Goal: Information Seeking & Learning: Learn about a topic

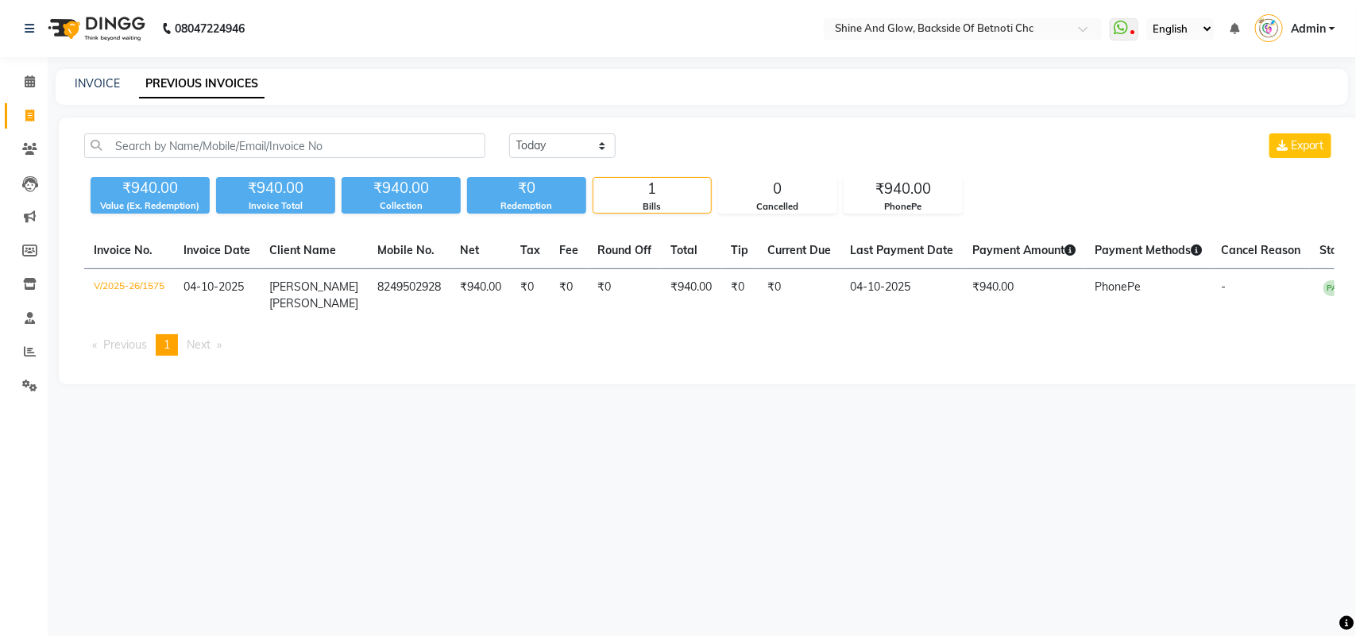
click at [695, 121] on div "[DATE] [DATE] Custom Range Export ₹940.00 Value (Ex. Redemption) ₹940.00 Invoic…" at bounding box center [709, 251] width 1301 height 267
click at [569, 151] on select "[DATE] [DATE] Custom Range" at bounding box center [562, 145] width 106 height 25
click at [509, 133] on select "[DATE] [DATE] Custom Range" at bounding box center [562, 145] width 106 height 25
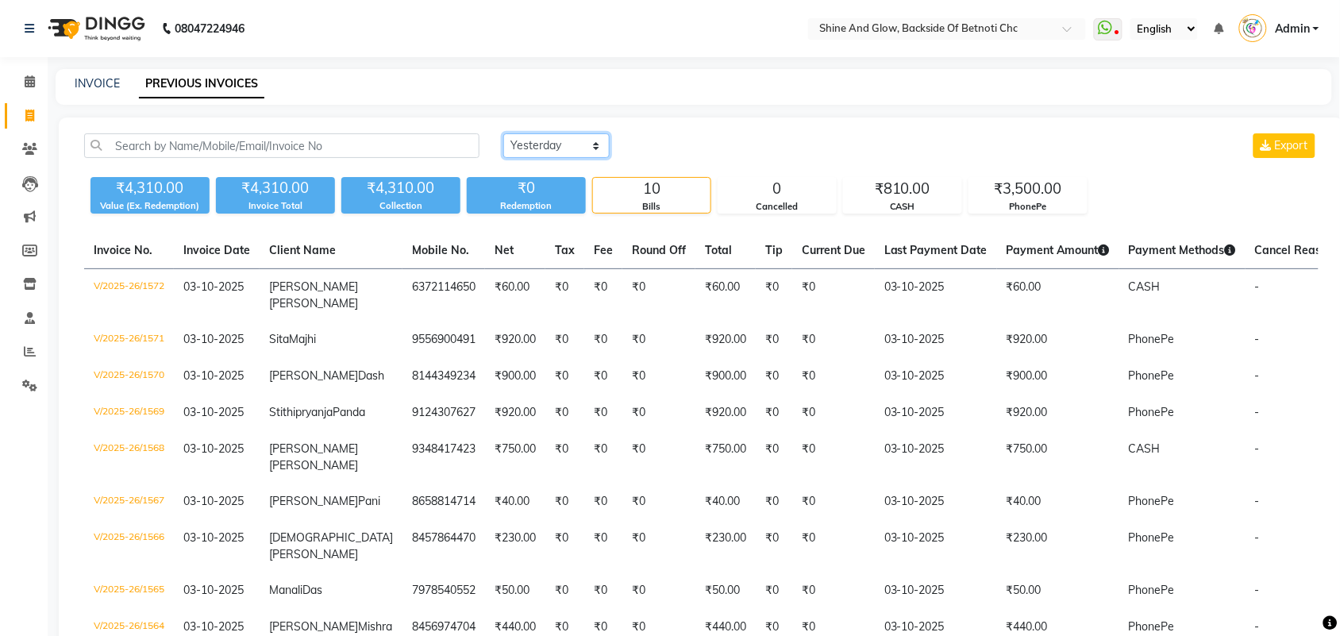
click at [577, 145] on select "[DATE] [DATE] Custom Range" at bounding box center [556, 145] width 106 height 25
select select "range"
click at [503, 133] on select "[DATE] [DATE] Custom Range" at bounding box center [556, 145] width 106 height 25
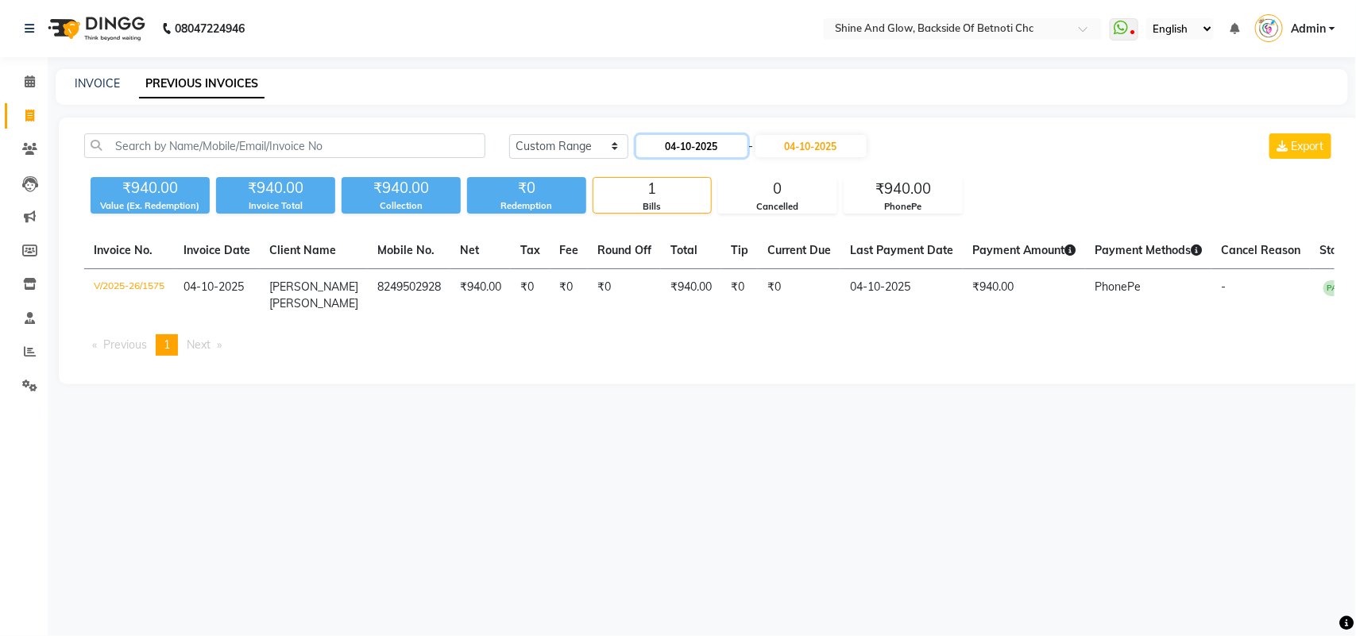
click at [715, 148] on input "04-10-2025" at bounding box center [691, 146] width 111 height 22
select select "10"
select select "2025"
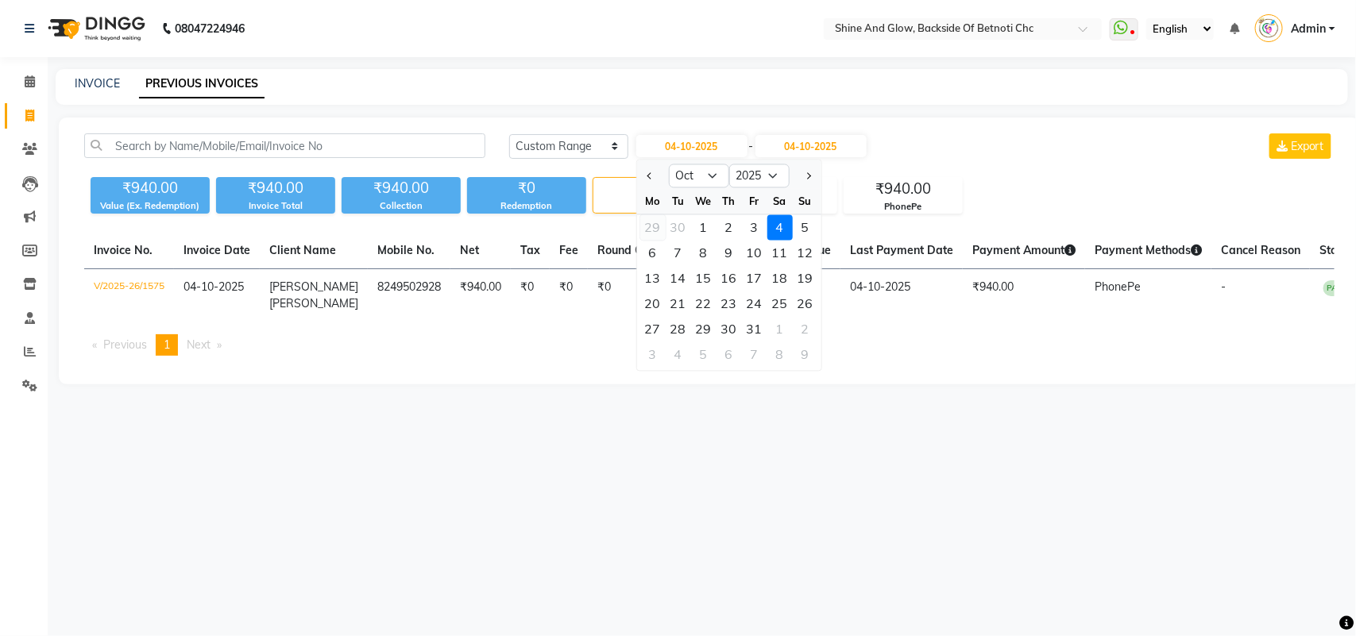
click at [660, 226] on div "29" at bounding box center [652, 227] width 25 height 25
type input "29-09-2025"
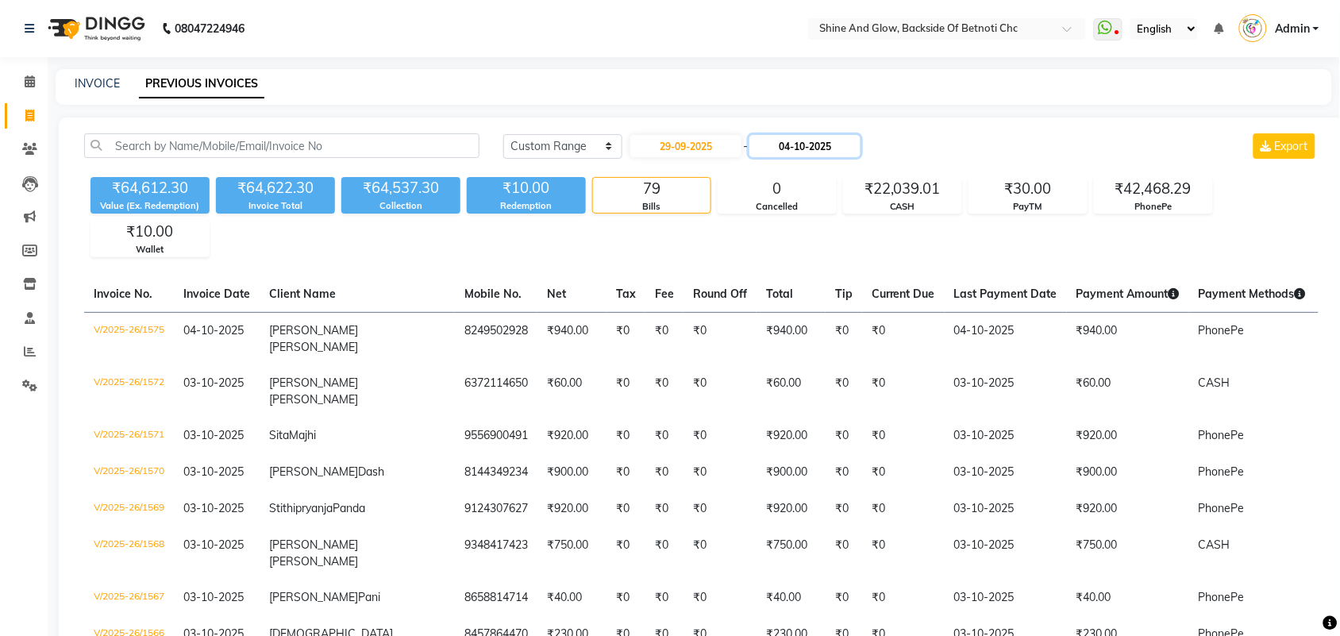
click at [798, 149] on input "04-10-2025" at bounding box center [805, 146] width 111 height 22
select select "10"
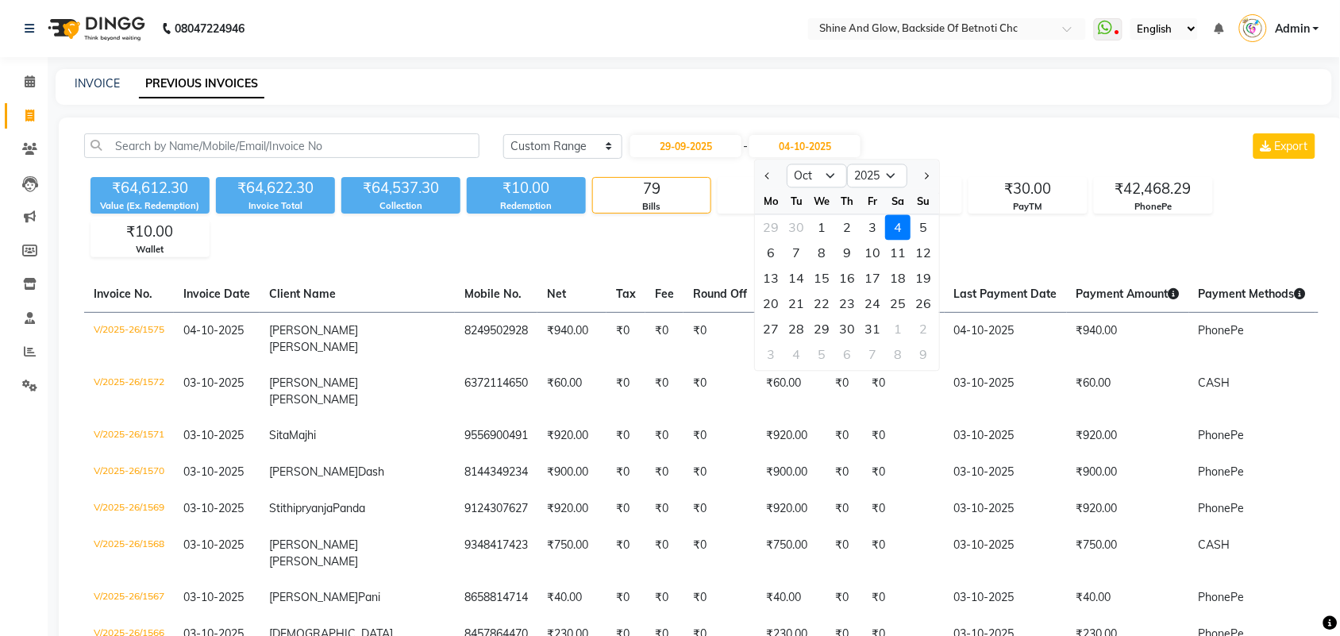
click at [776, 223] on div "29" at bounding box center [771, 227] width 25 height 25
type input "29-09-2025"
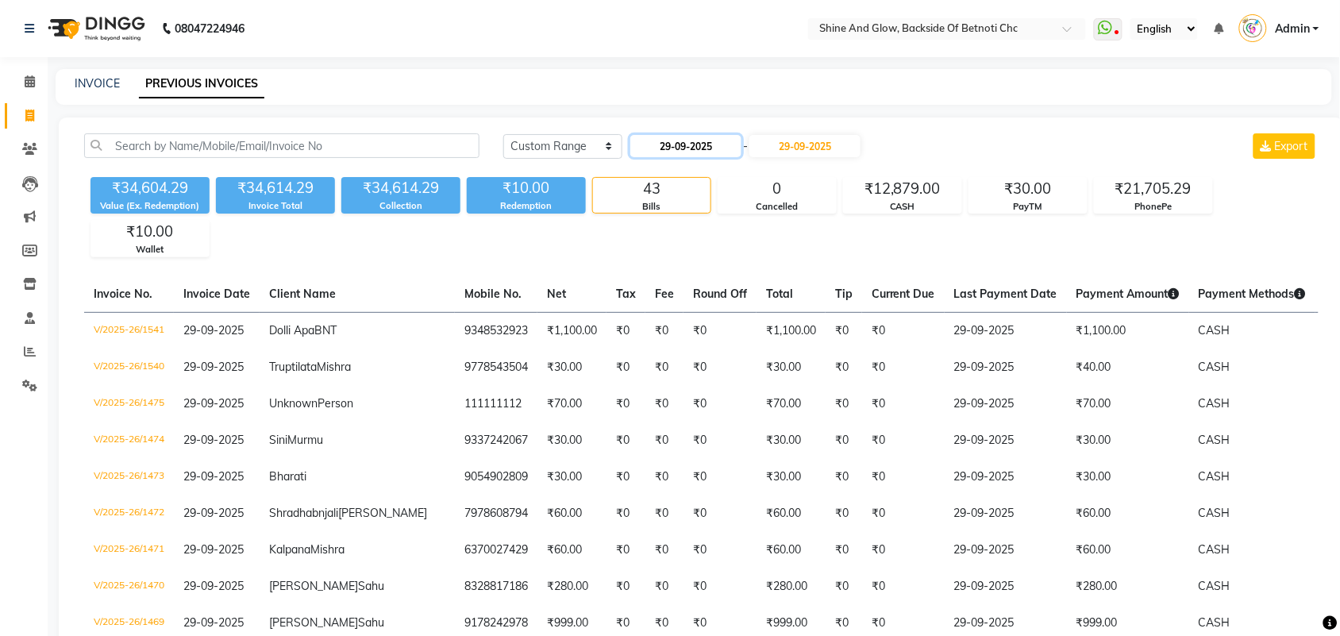
click at [700, 145] on input "29-09-2025" at bounding box center [686, 146] width 111 height 22
select select "9"
select select "2025"
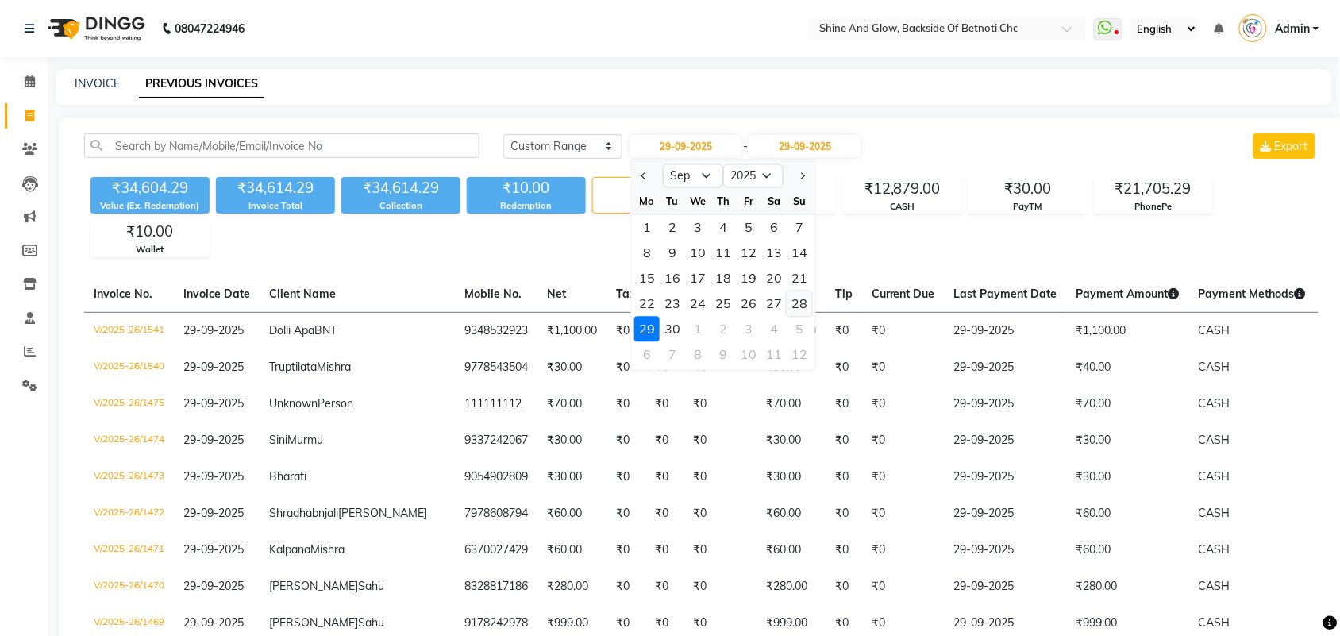
click at [793, 302] on div "28" at bounding box center [799, 303] width 25 height 25
type input "28-09-2025"
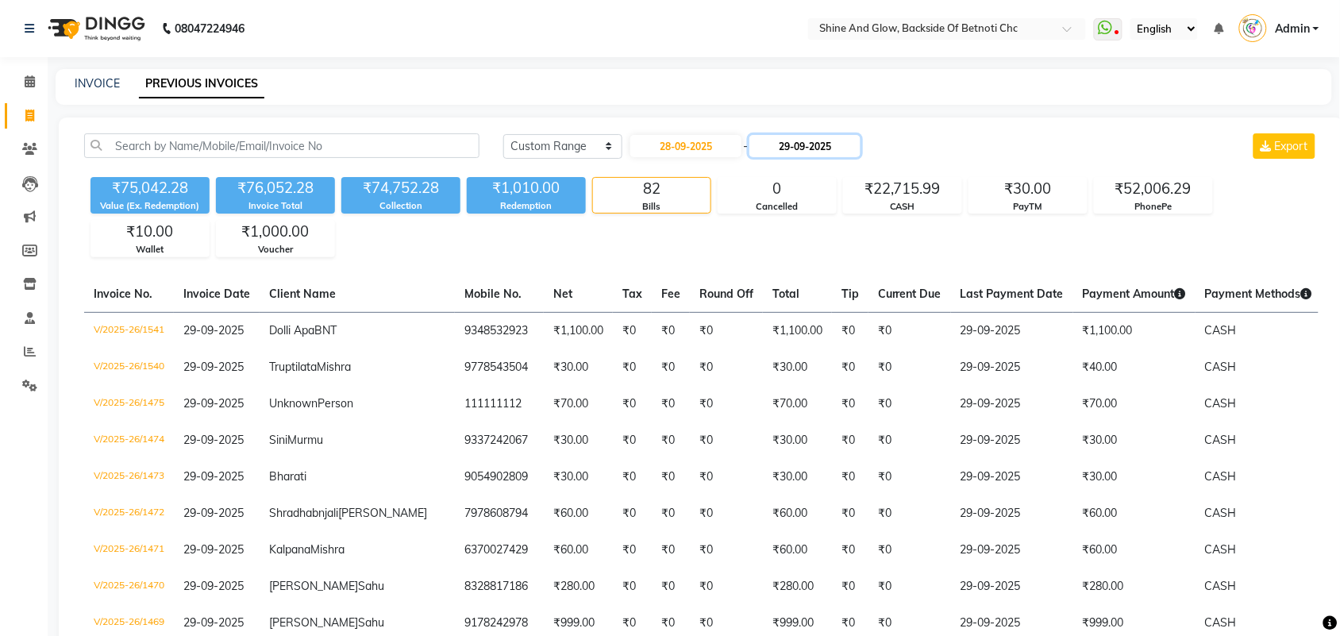
click at [803, 141] on input "29-09-2025" at bounding box center [805, 146] width 111 height 22
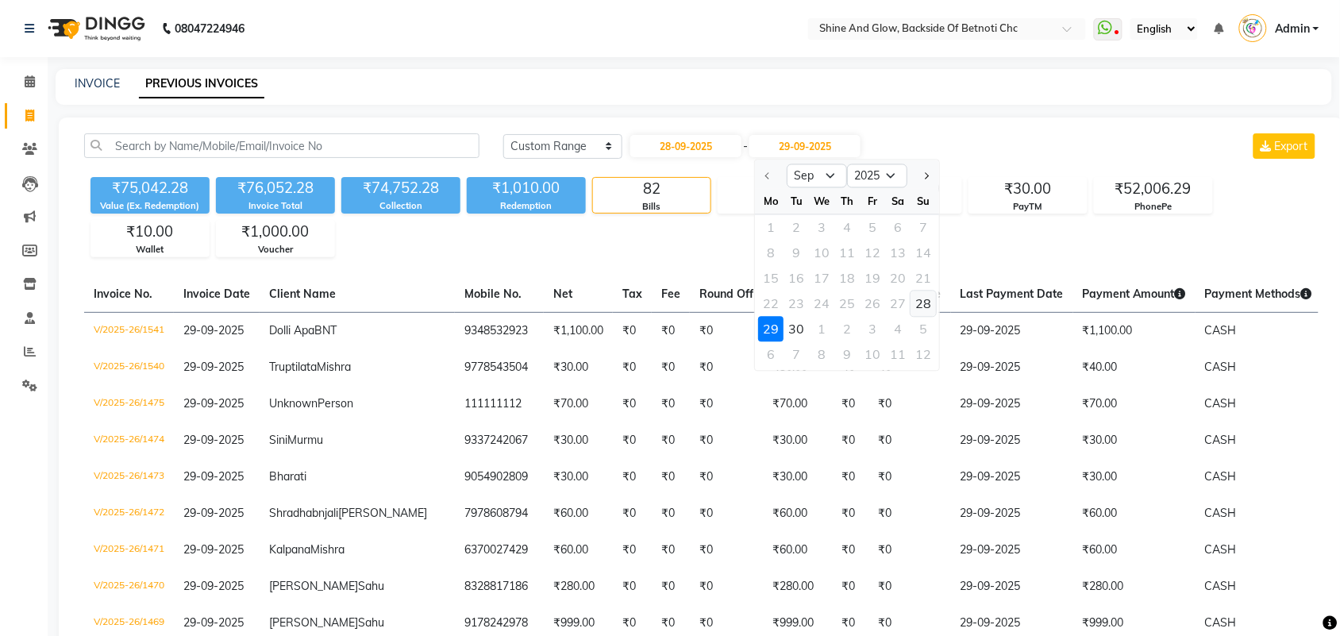
click at [921, 303] on div "28" at bounding box center [924, 303] width 25 height 25
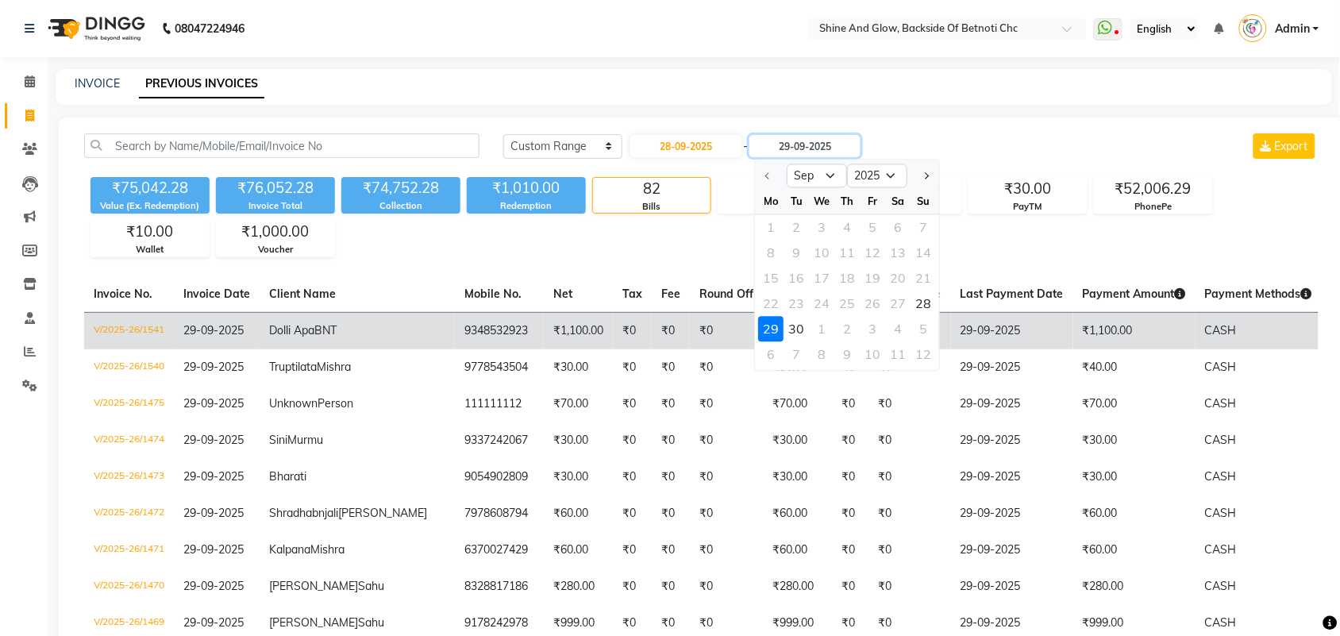
type input "28-09-2025"
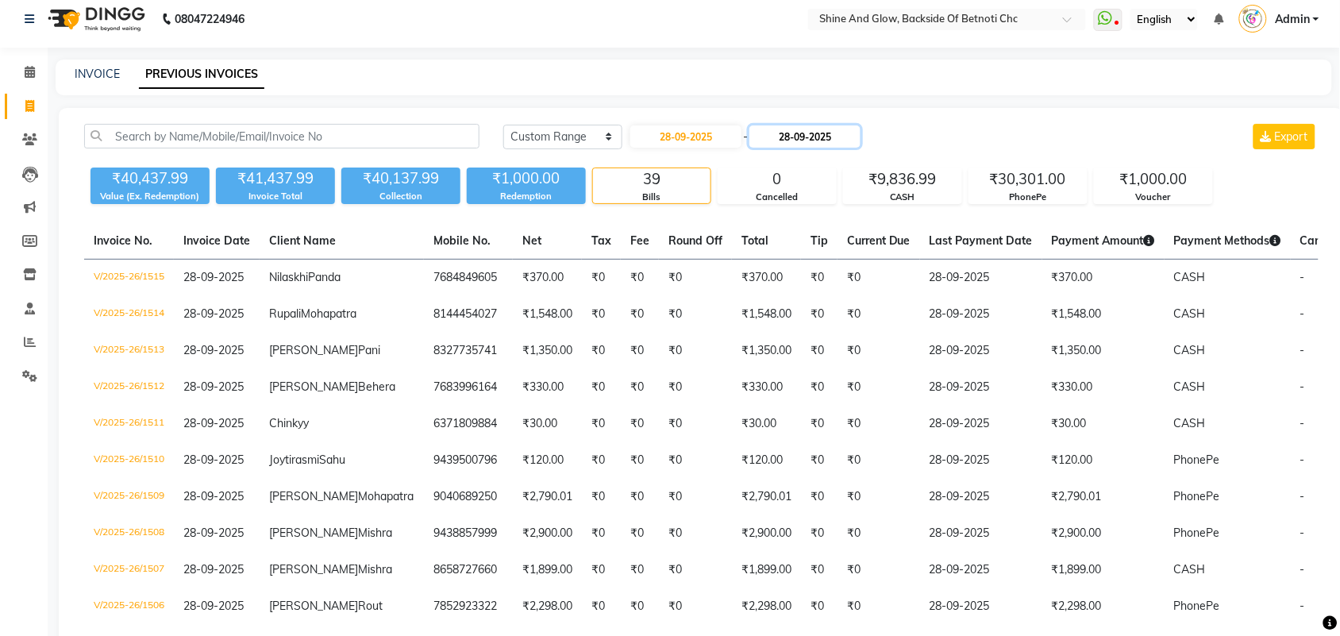
scroll to position [9, 0]
click at [742, 137] on input "28-09-2025" at bounding box center [686, 137] width 111 height 22
select select "9"
select select "2025"
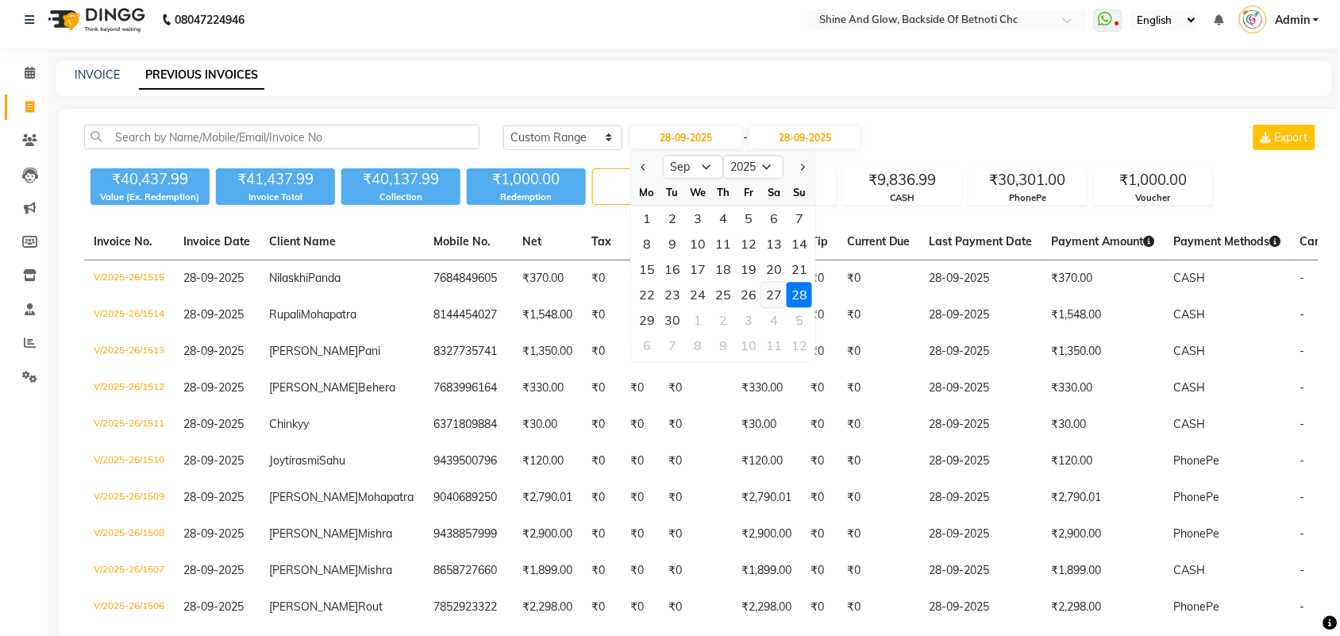
click at [776, 291] on div "27" at bounding box center [774, 295] width 25 height 25
type input "27-09-2025"
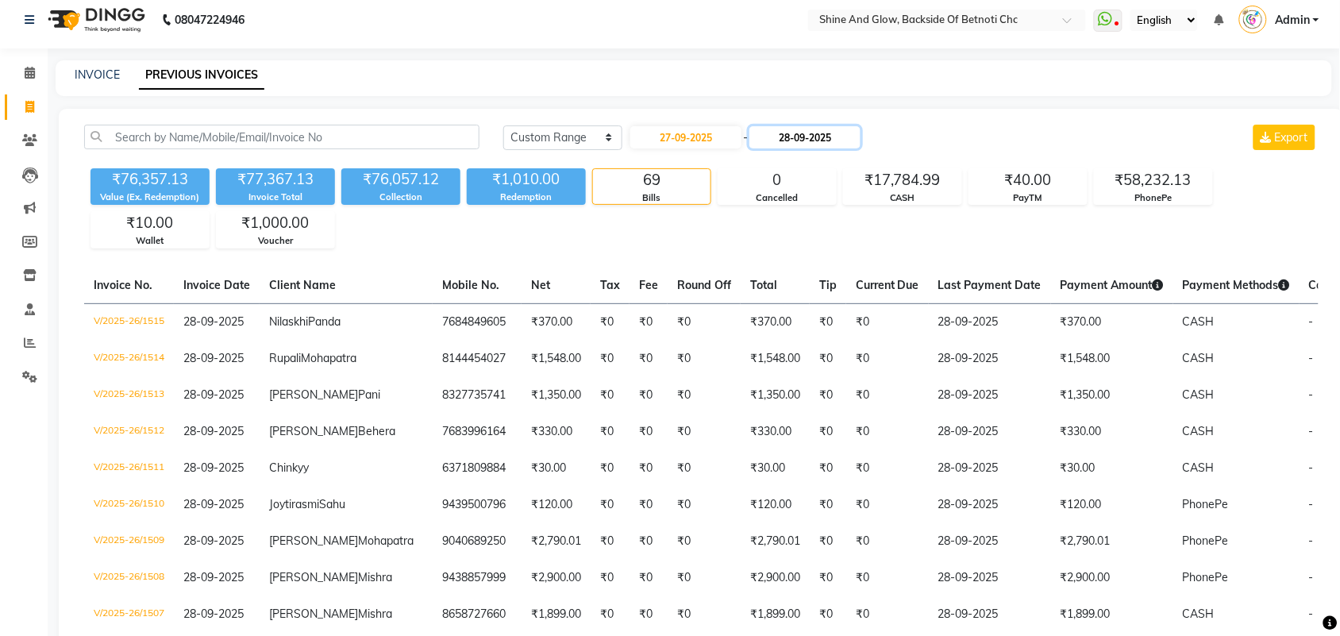
click at [807, 145] on input "28-09-2025" at bounding box center [805, 137] width 111 height 22
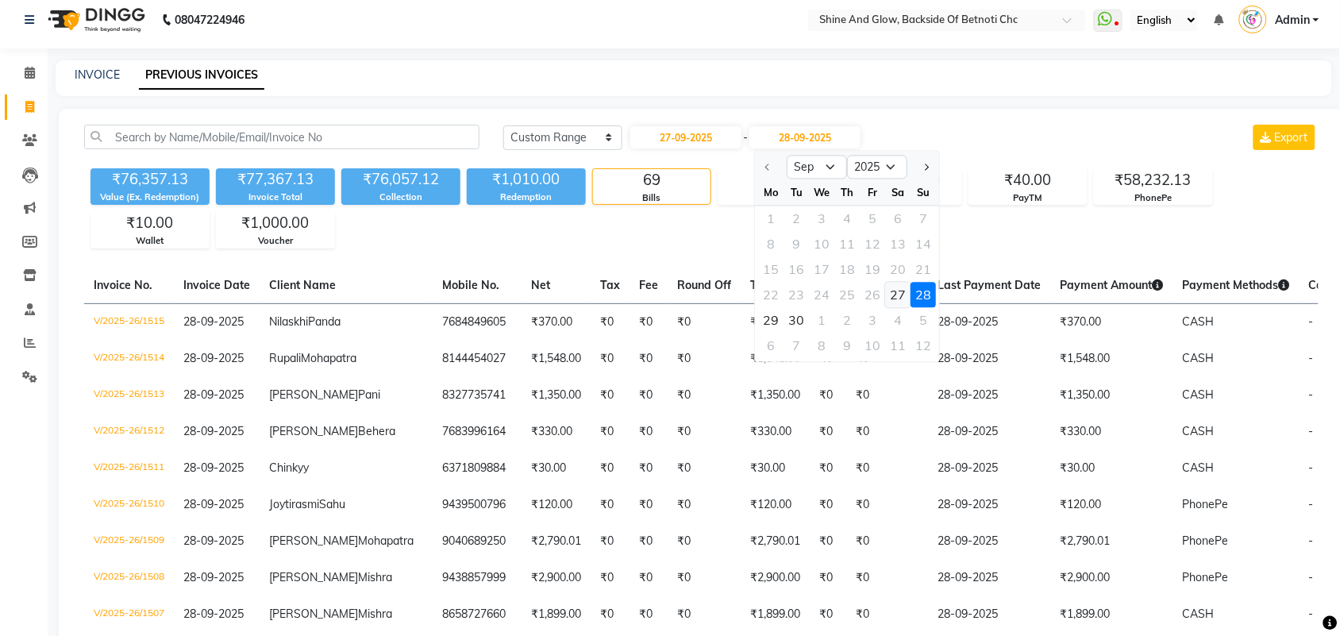
click at [904, 295] on div "27" at bounding box center [898, 295] width 25 height 25
type input "27-09-2025"
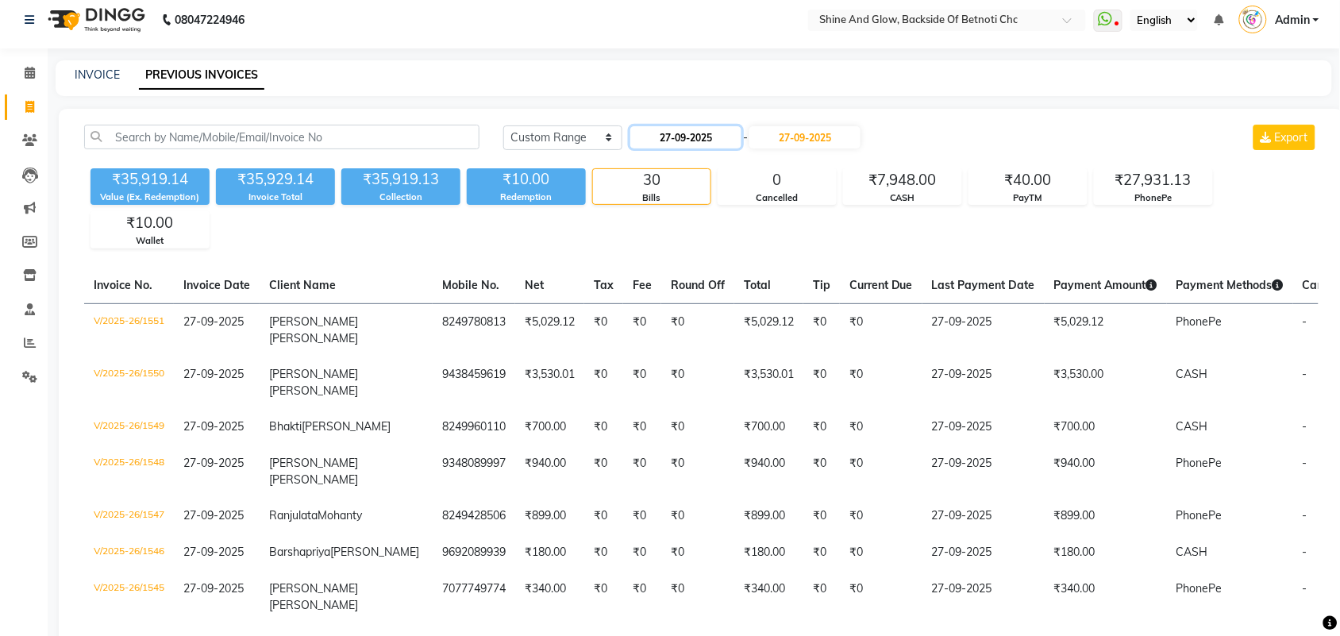
click at [736, 143] on input "27-09-2025" at bounding box center [686, 137] width 111 height 22
select select "9"
select select "2025"
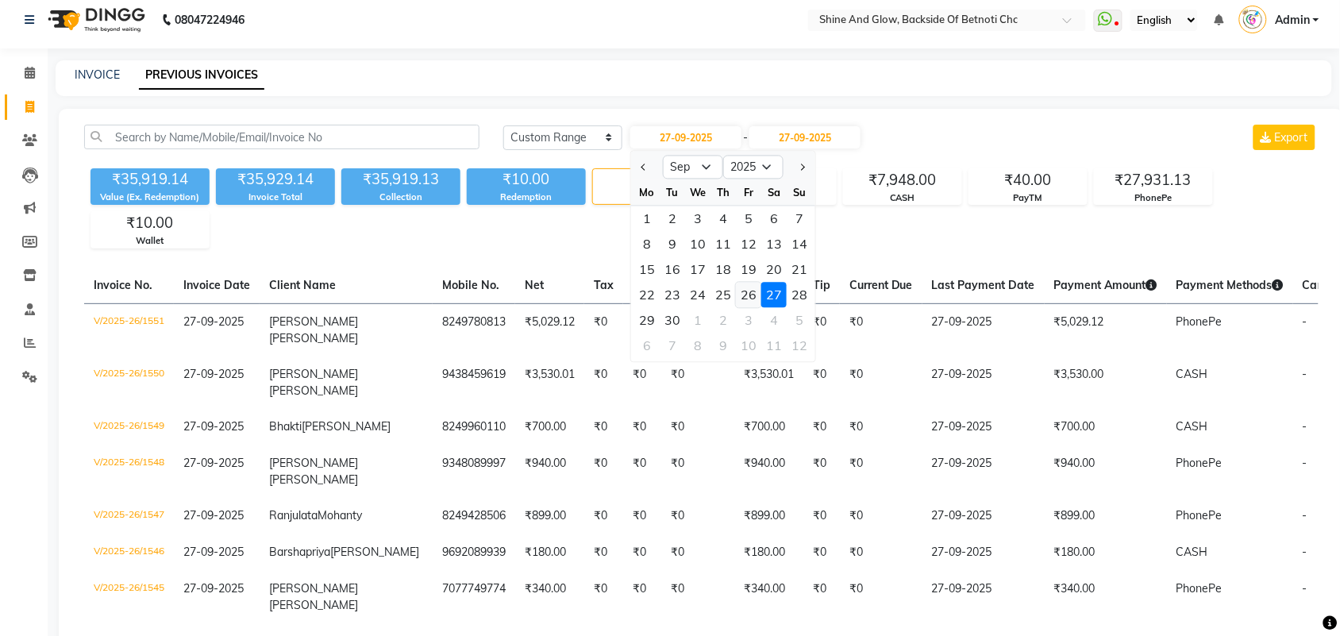
click at [752, 287] on div "26" at bounding box center [748, 295] width 25 height 25
type input "26-09-2025"
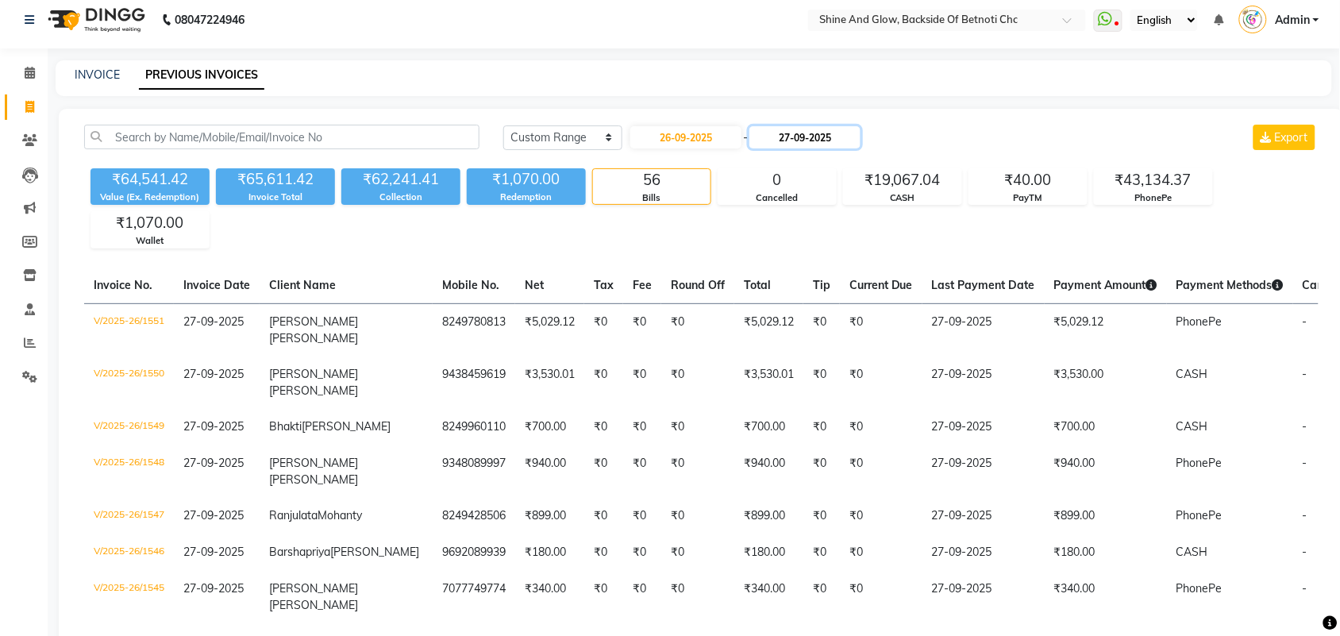
click at [802, 132] on input "27-09-2025" at bounding box center [805, 137] width 111 height 22
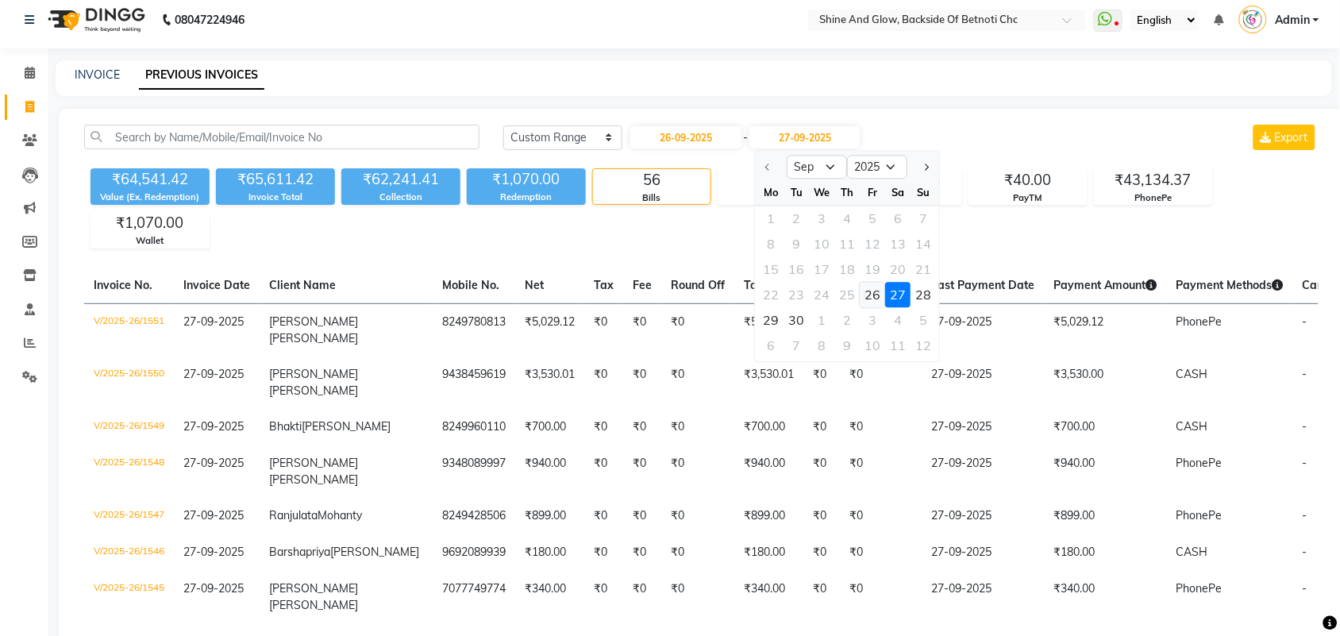
click at [879, 298] on div "26" at bounding box center [873, 295] width 25 height 25
type input "26-09-2025"
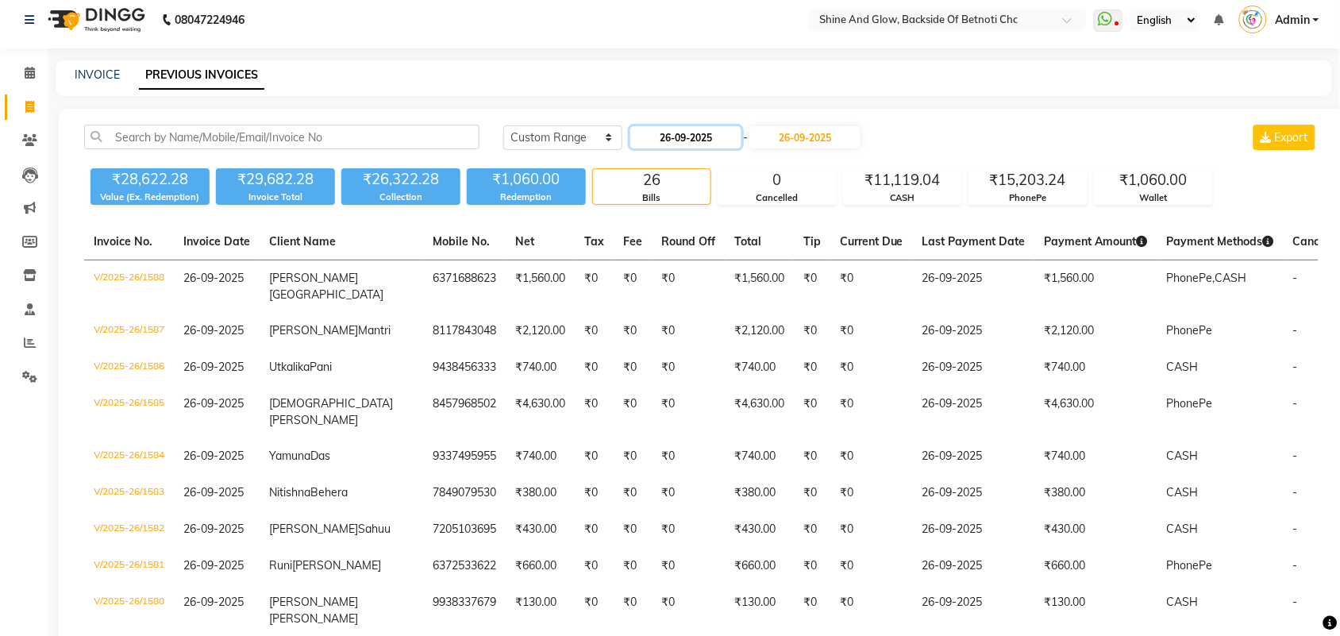
click at [708, 139] on input "26-09-2025" at bounding box center [686, 137] width 111 height 22
select select "9"
select select "2025"
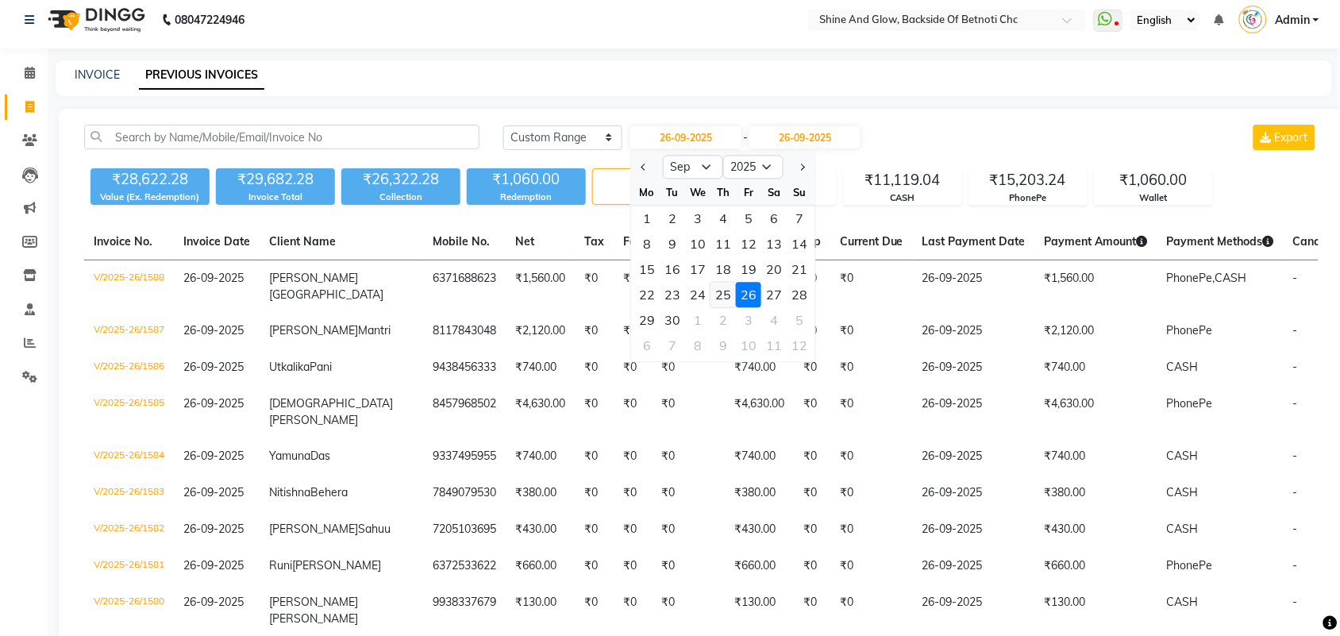
click at [728, 294] on div "25" at bounding box center [723, 295] width 25 height 25
type input "[DATE]"
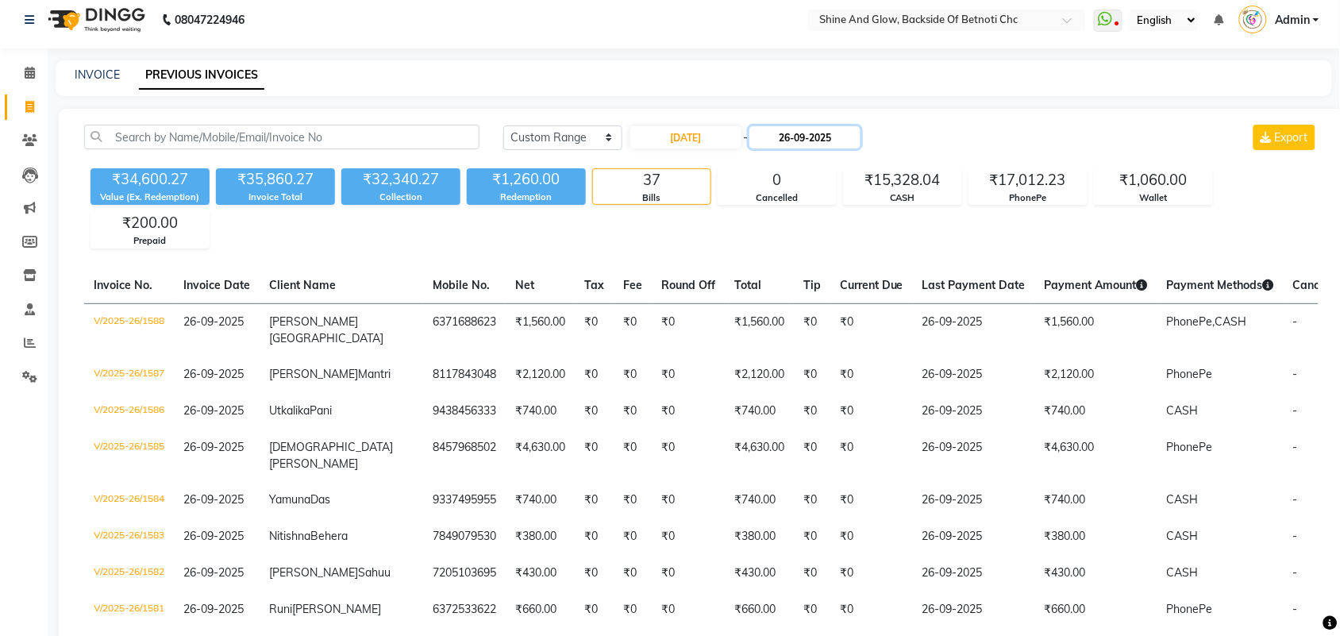
click at [810, 143] on input "26-09-2025" at bounding box center [805, 137] width 111 height 22
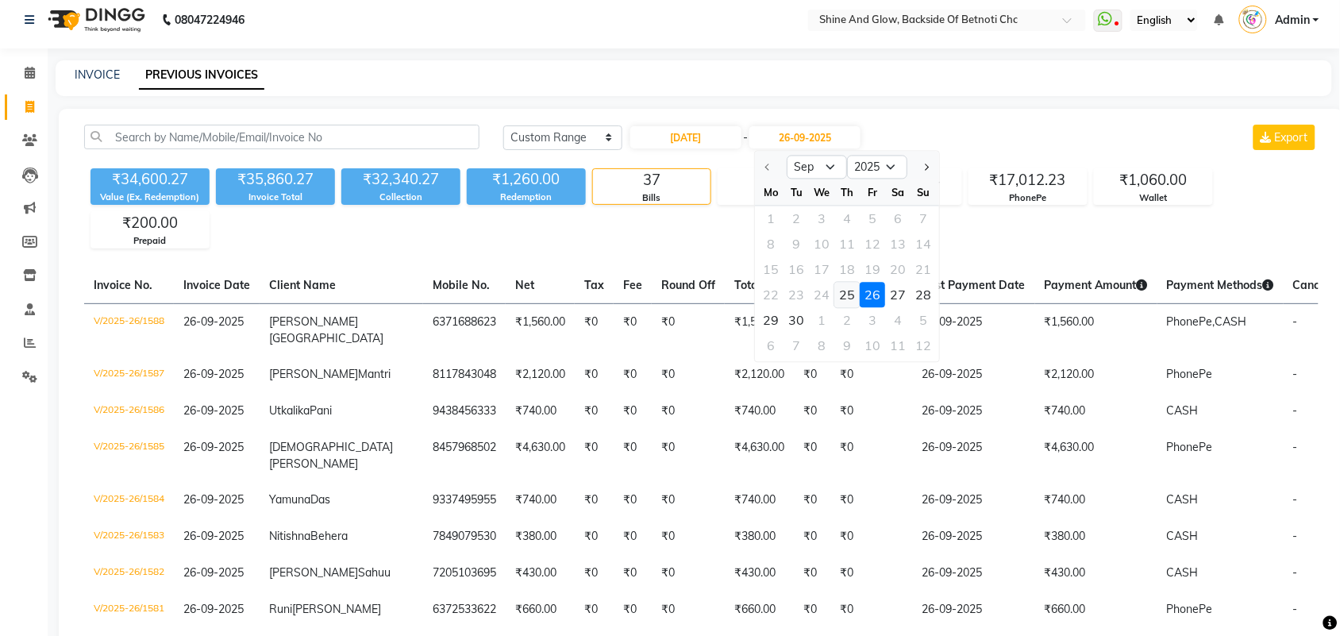
click at [851, 288] on div "25" at bounding box center [847, 295] width 25 height 25
type input "[DATE]"
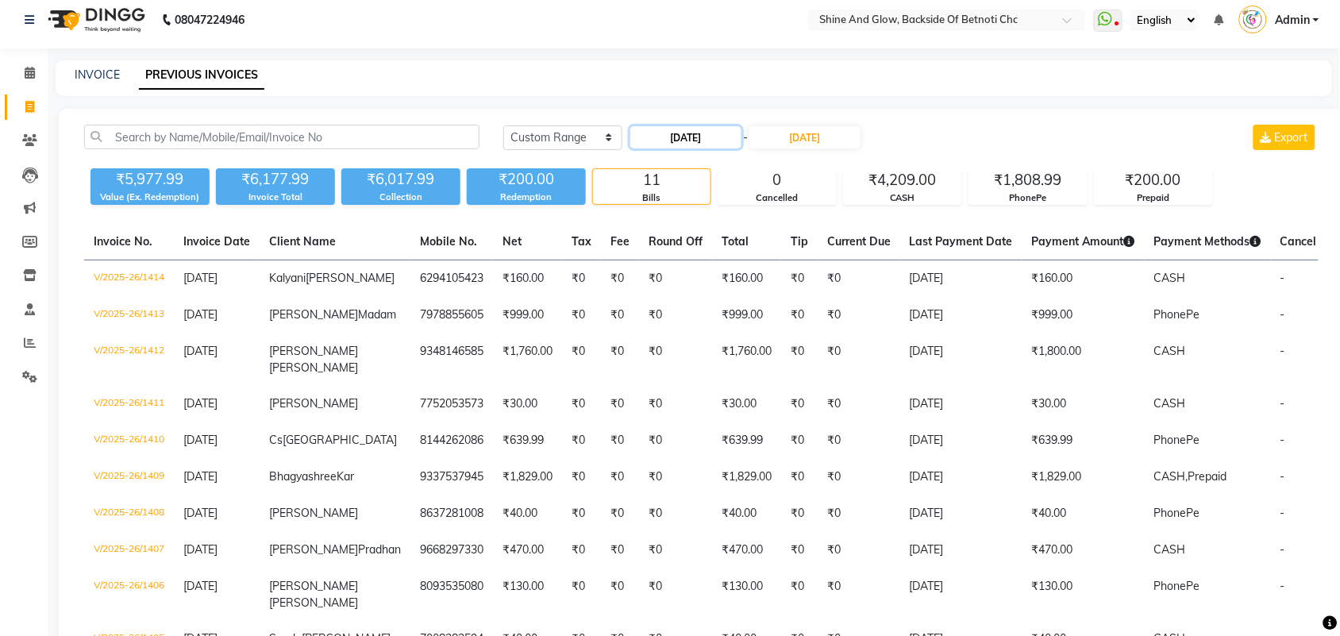
click at [721, 140] on input "[DATE]" at bounding box center [686, 137] width 111 height 22
select select "9"
select select "2025"
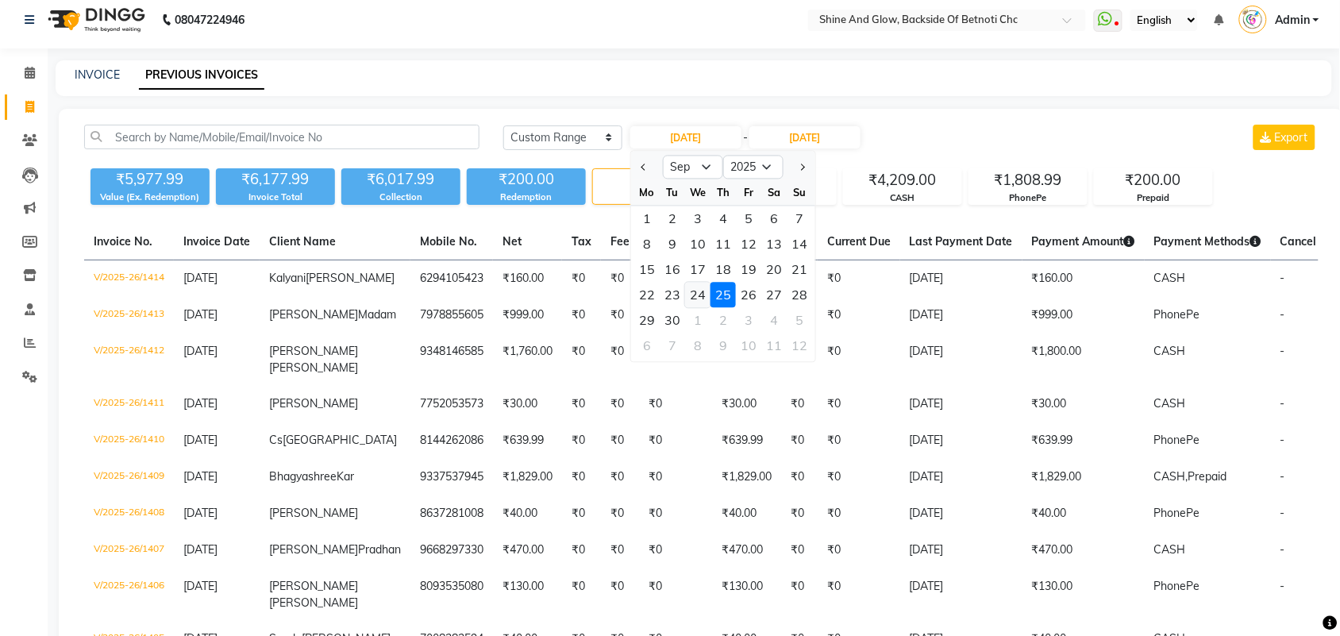
click at [707, 296] on div "24" at bounding box center [697, 295] width 25 height 25
type input "[DATE]"
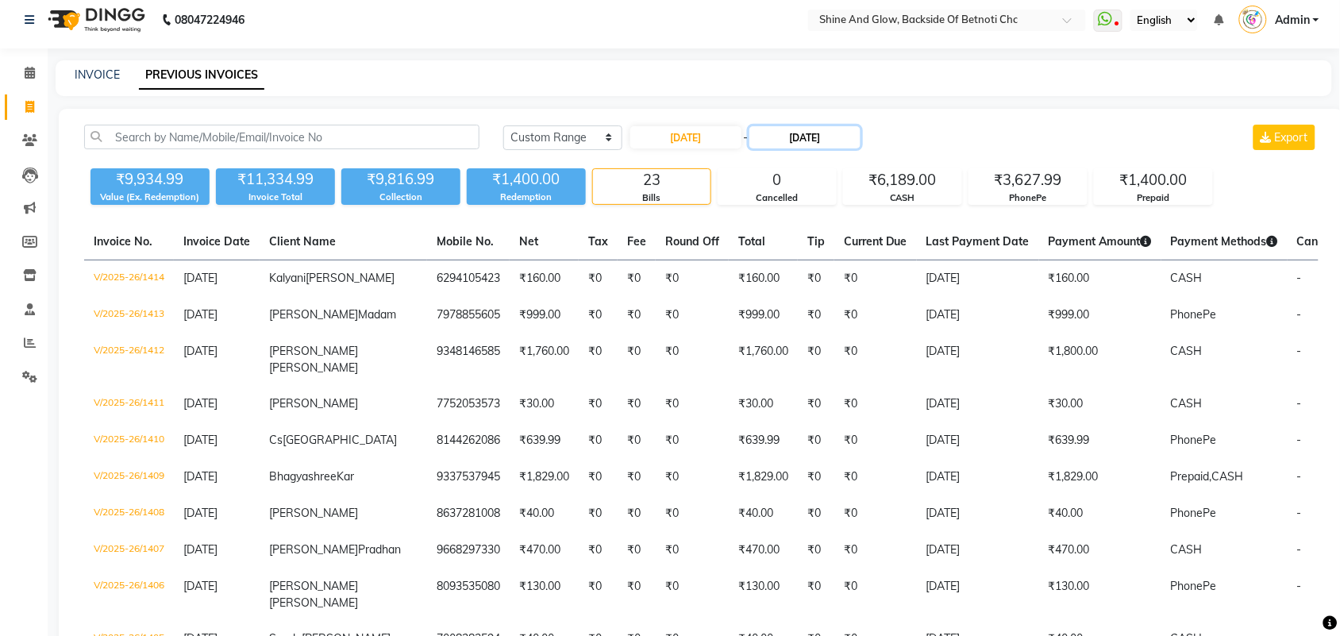
click at [804, 132] on input "[DATE]" at bounding box center [805, 137] width 111 height 22
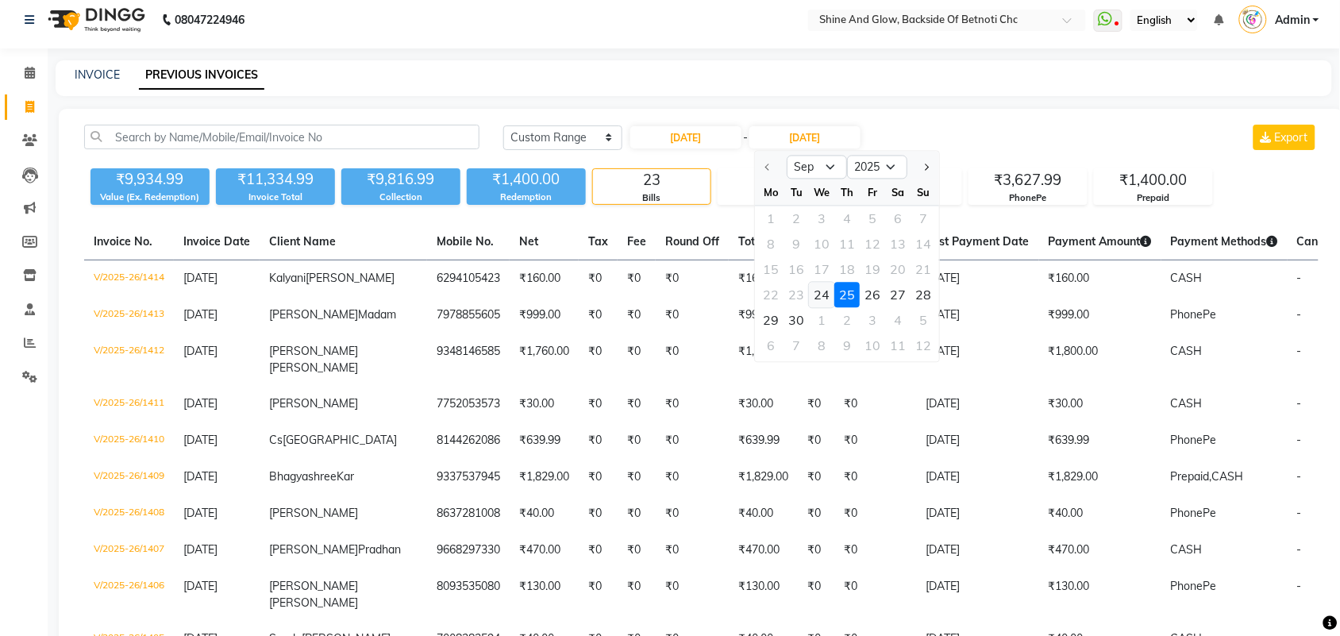
click at [819, 302] on div "24" at bounding box center [822, 295] width 25 height 25
type input "[DATE]"
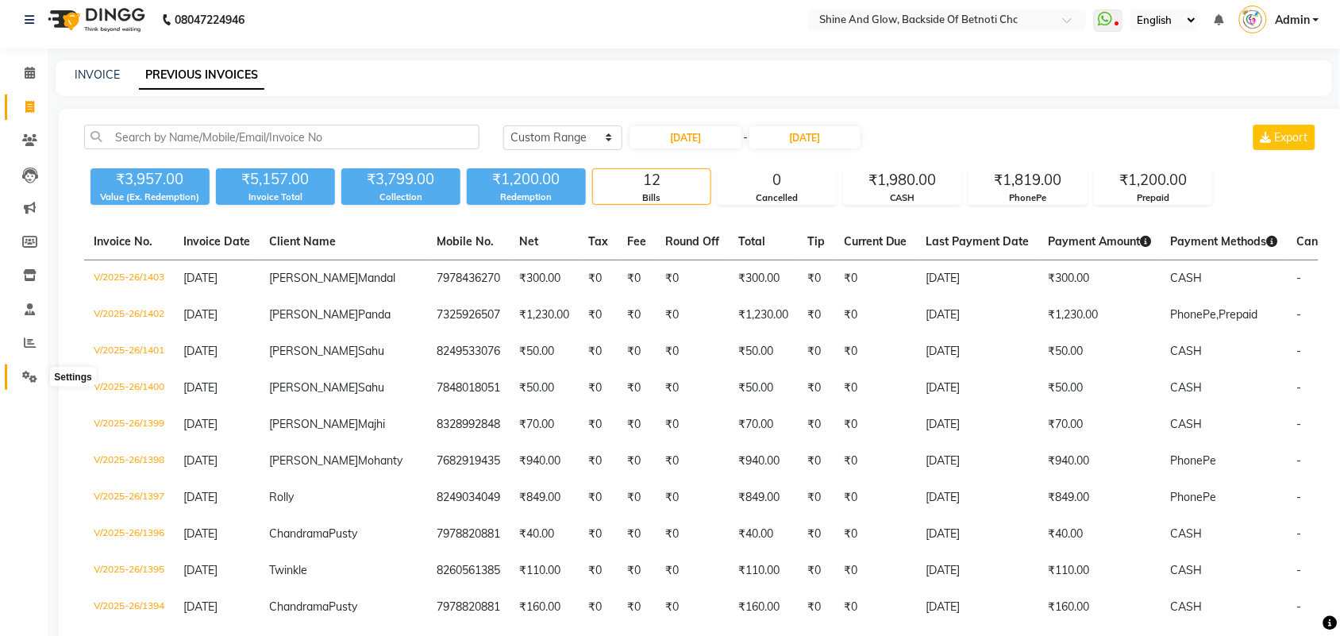
click at [30, 372] on icon at bounding box center [29, 377] width 15 height 12
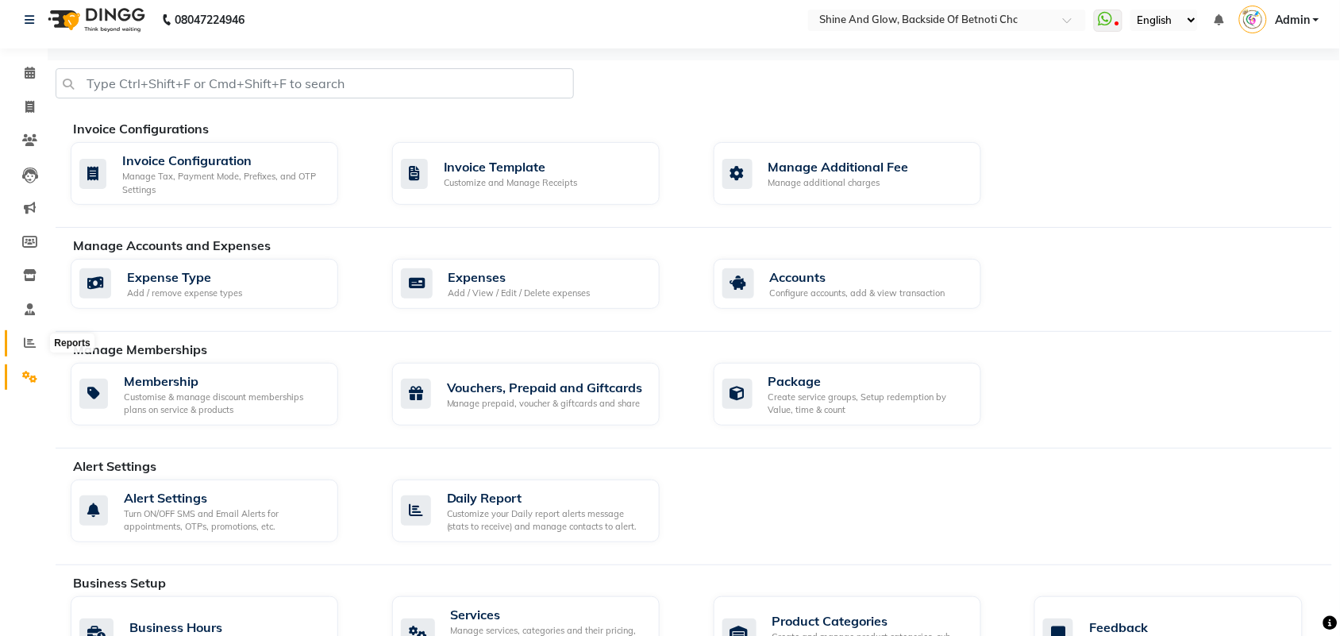
click at [29, 335] on span at bounding box center [30, 343] width 28 height 18
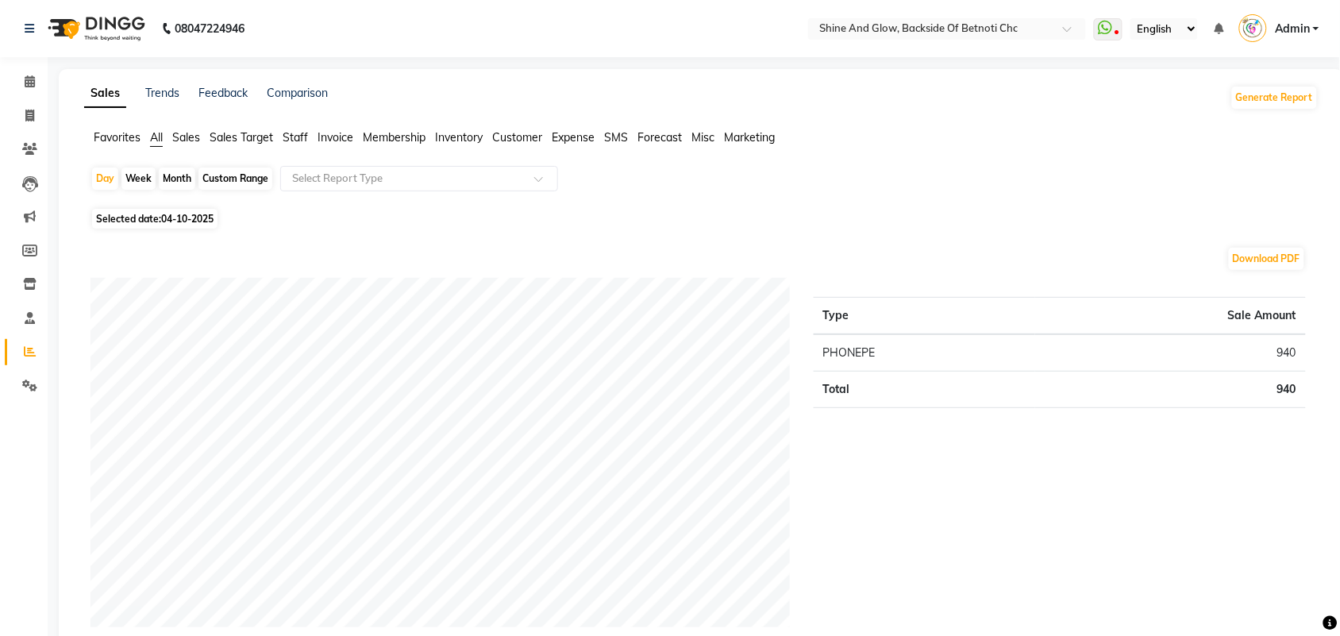
click at [180, 183] on div "Month" at bounding box center [177, 179] width 37 height 22
select select "10"
select select "2025"
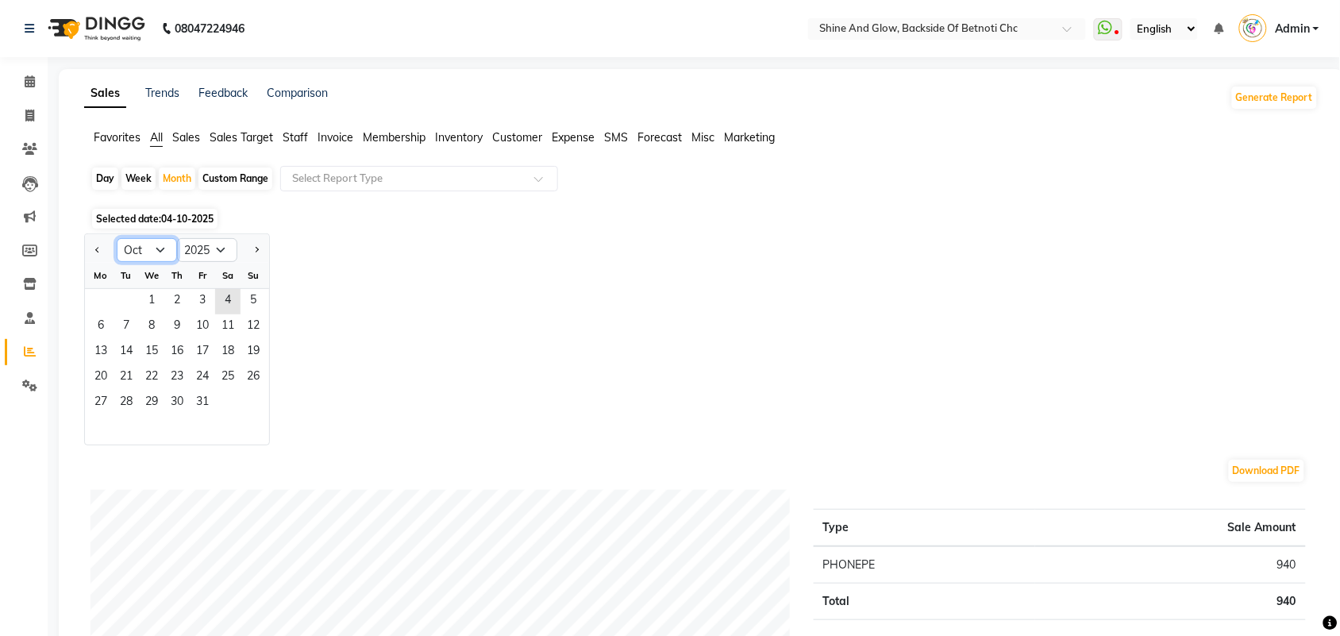
click at [155, 245] on select "Jan Feb Mar Apr May Jun [DATE] Aug Sep Oct Nov Dec" at bounding box center [147, 250] width 60 height 24
select select "9"
click at [117, 239] on select "Jan Feb Mar Apr May Jun [DATE] Aug Sep Oct Nov Dec" at bounding box center [147, 250] width 60 height 24
click at [102, 299] on span "1" at bounding box center [100, 301] width 25 height 25
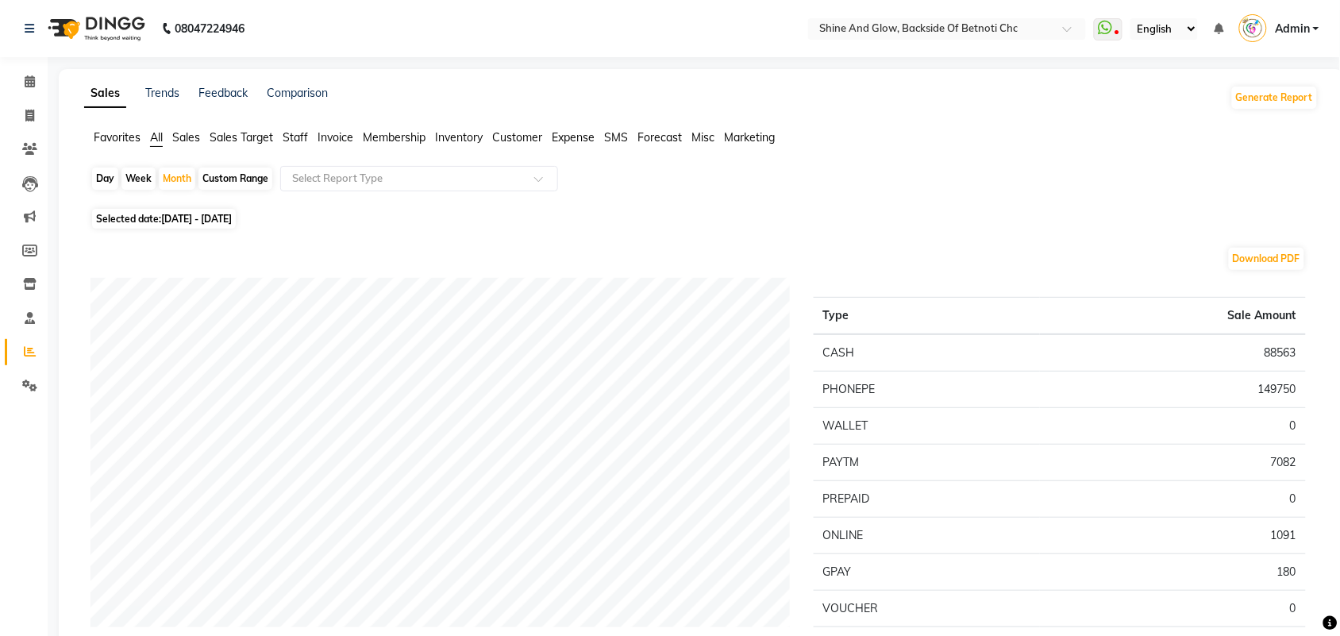
click at [233, 179] on div "Custom Range" at bounding box center [236, 179] width 74 height 22
select select "9"
select select "2025"
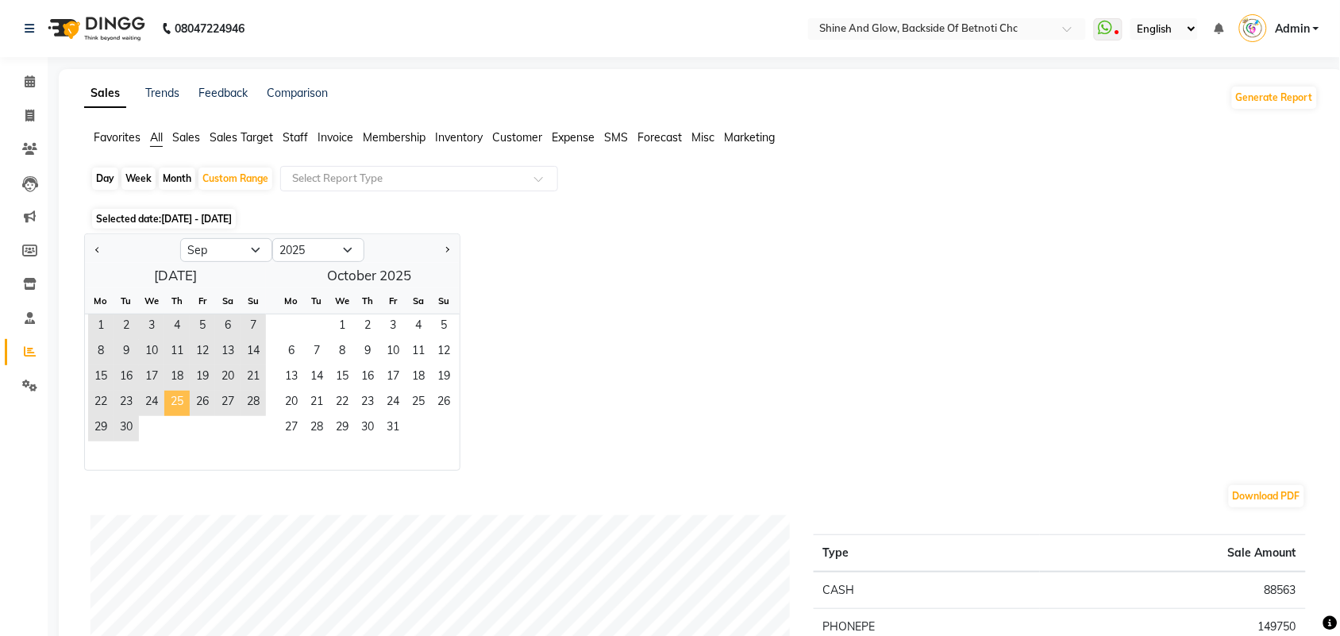
click at [175, 402] on span "25" at bounding box center [176, 403] width 25 height 25
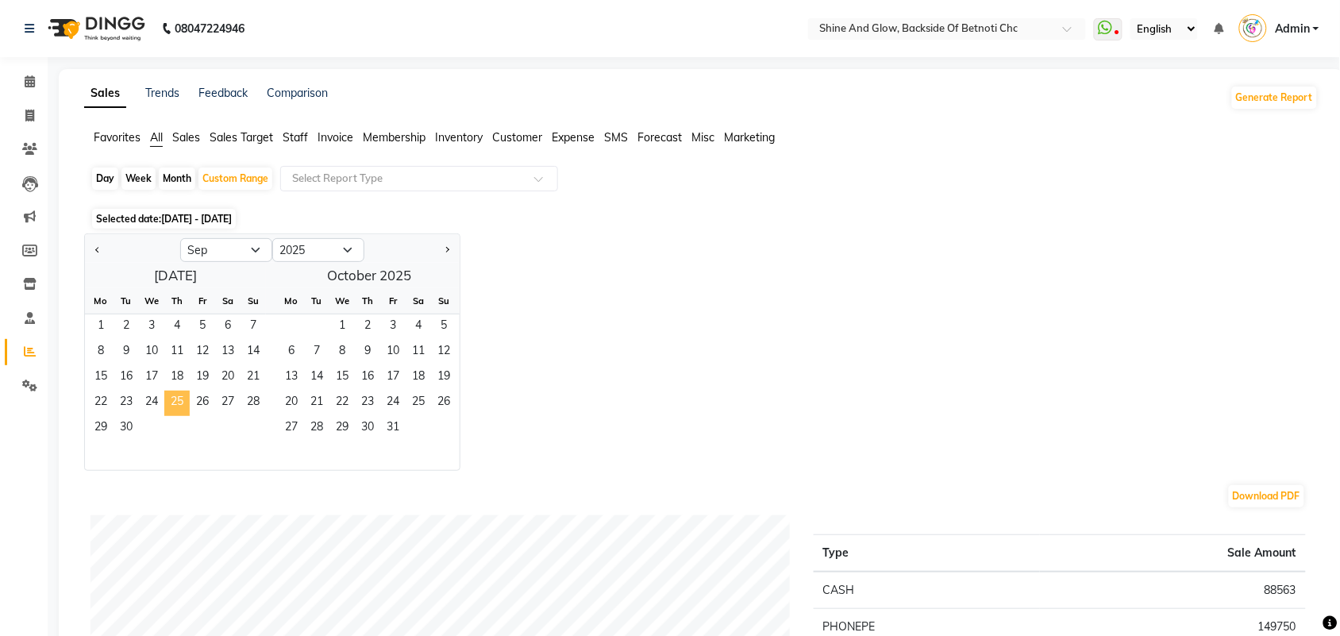
click at [172, 405] on span "25" at bounding box center [176, 403] width 25 height 25
click at [228, 399] on span "27" at bounding box center [227, 403] width 25 height 25
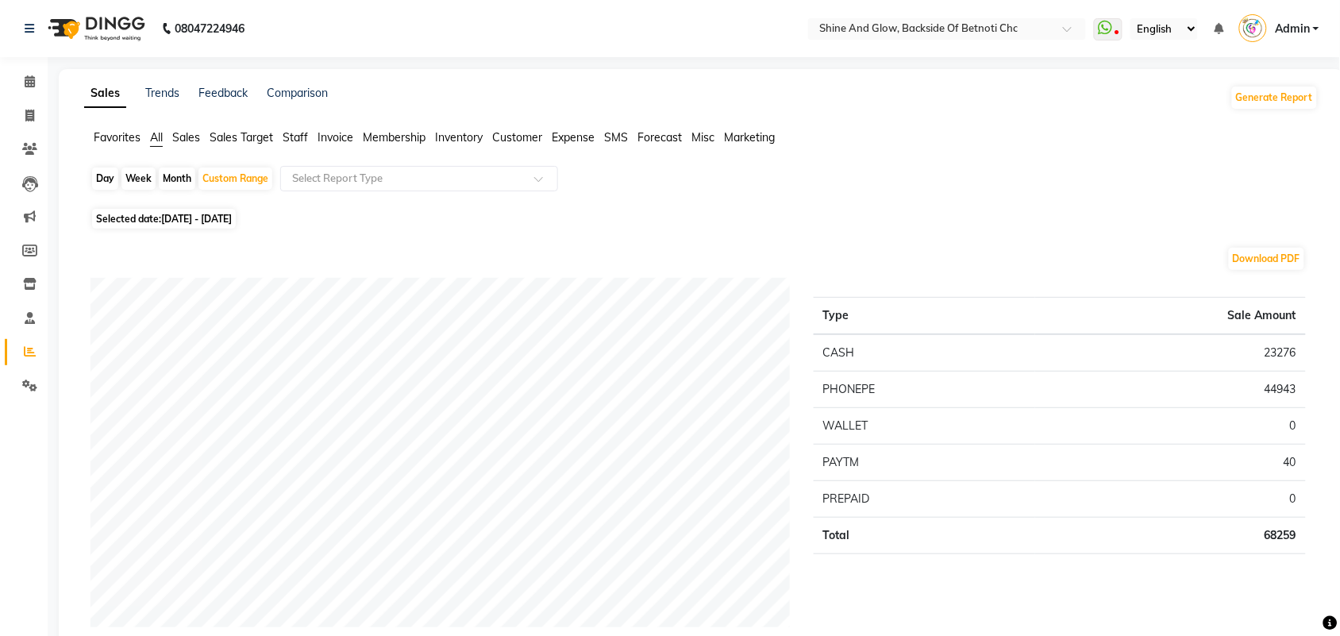
click at [223, 222] on span "[DATE] - [DATE]" at bounding box center [196, 219] width 71 height 12
select select "9"
select select "2025"
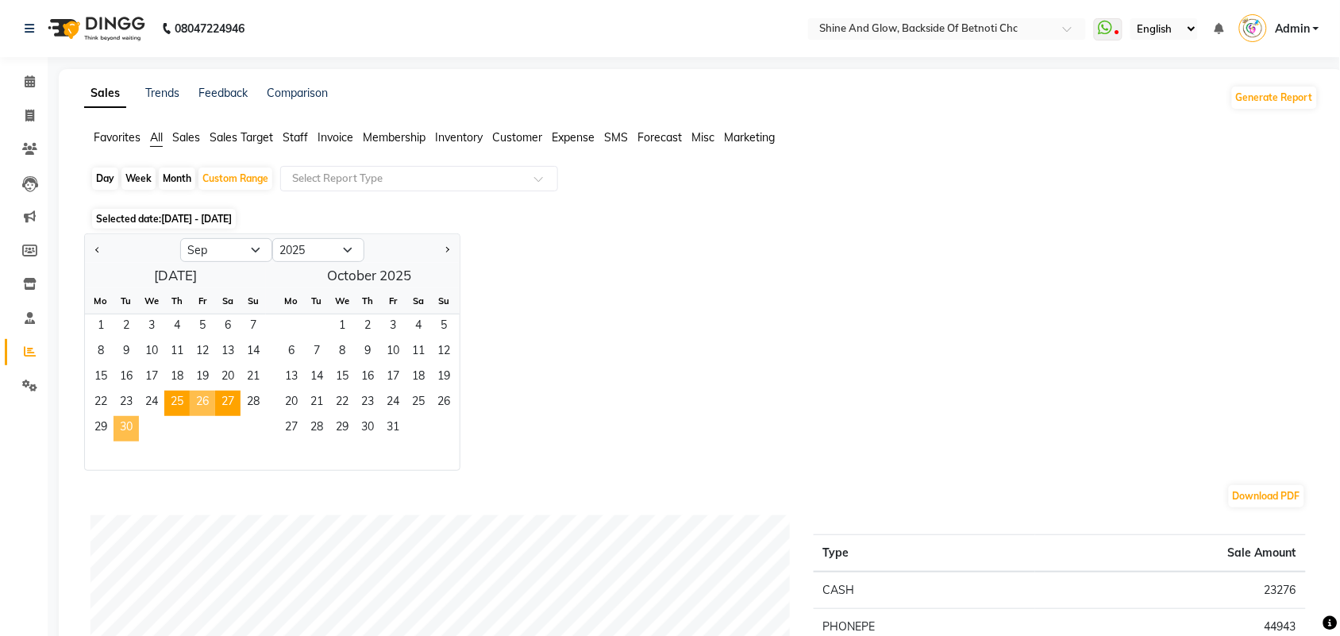
click at [131, 425] on span "30" at bounding box center [126, 428] width 25 height 25
drag, startPoint x: 181, startPoint y: 405, endPoint x: 169, endPoint y: 413, distance: 14.3
click at [180, 405] on span "25" at bounding box center [176, 403] width 25 height 25
click at [124, 430] on span "30" at bounding box center [126, 428] width 25 height 25
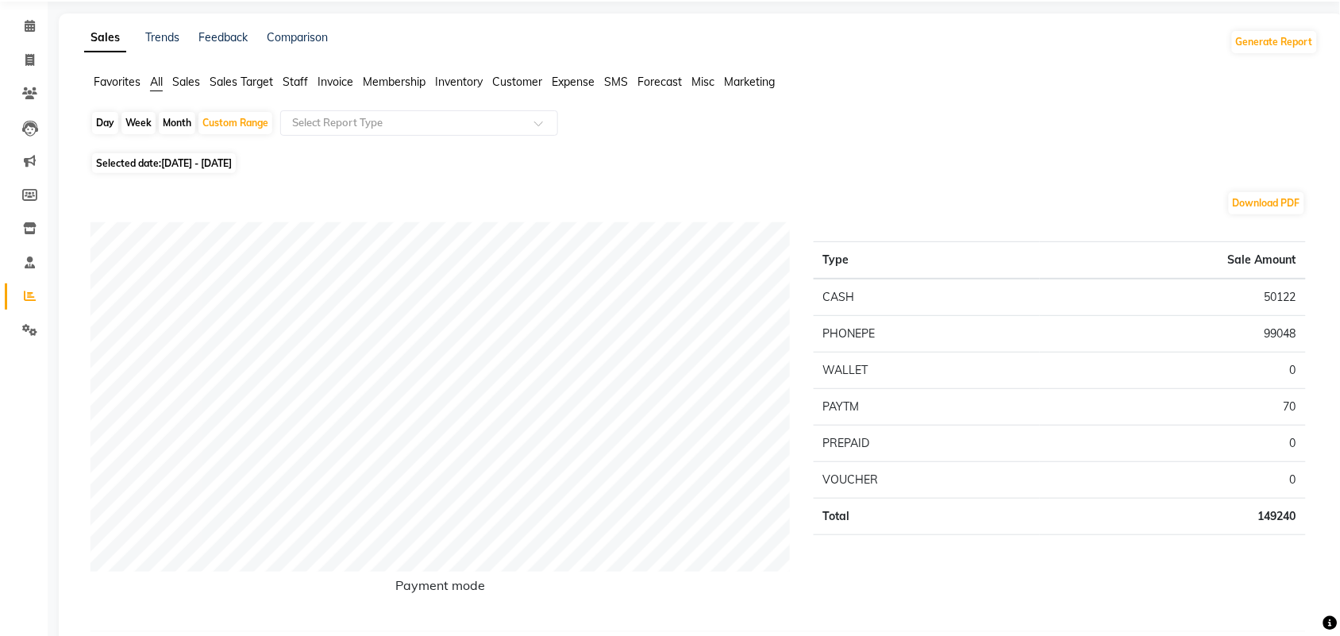
scroll to position [99, 0]
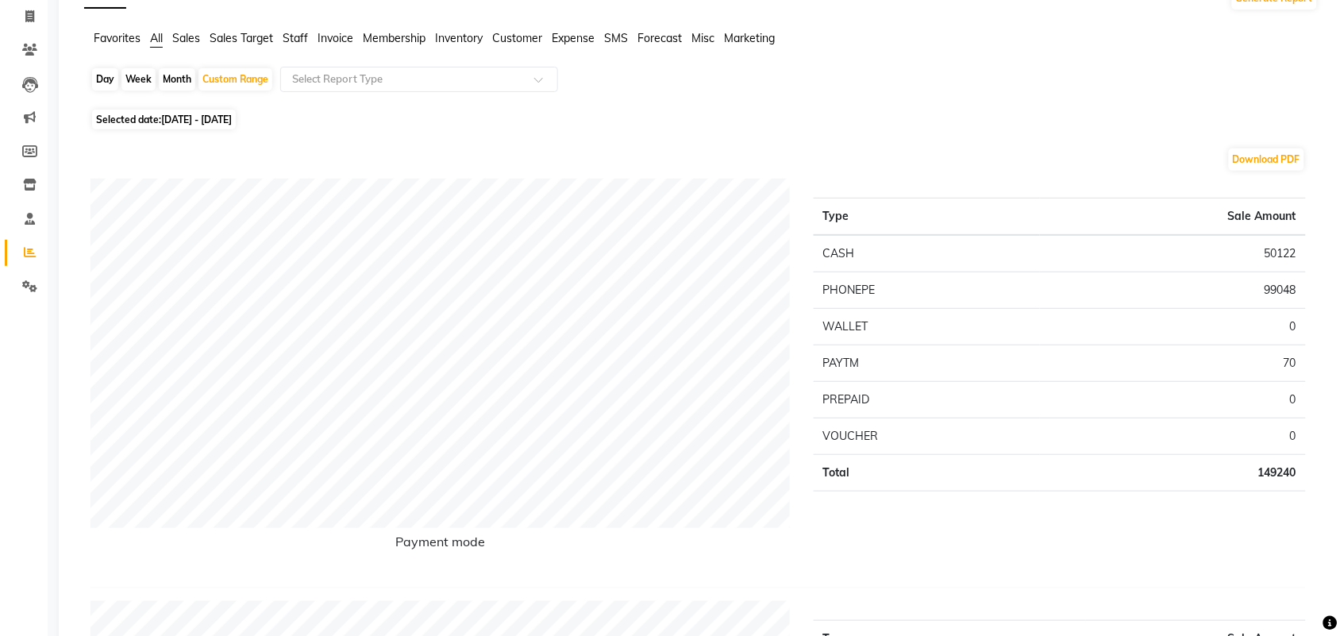
click at [165, 118] on span "[DATE] - [DATE]" at bounding box center [196, 120] width 71 height 12
select select "9"
select select "2025"
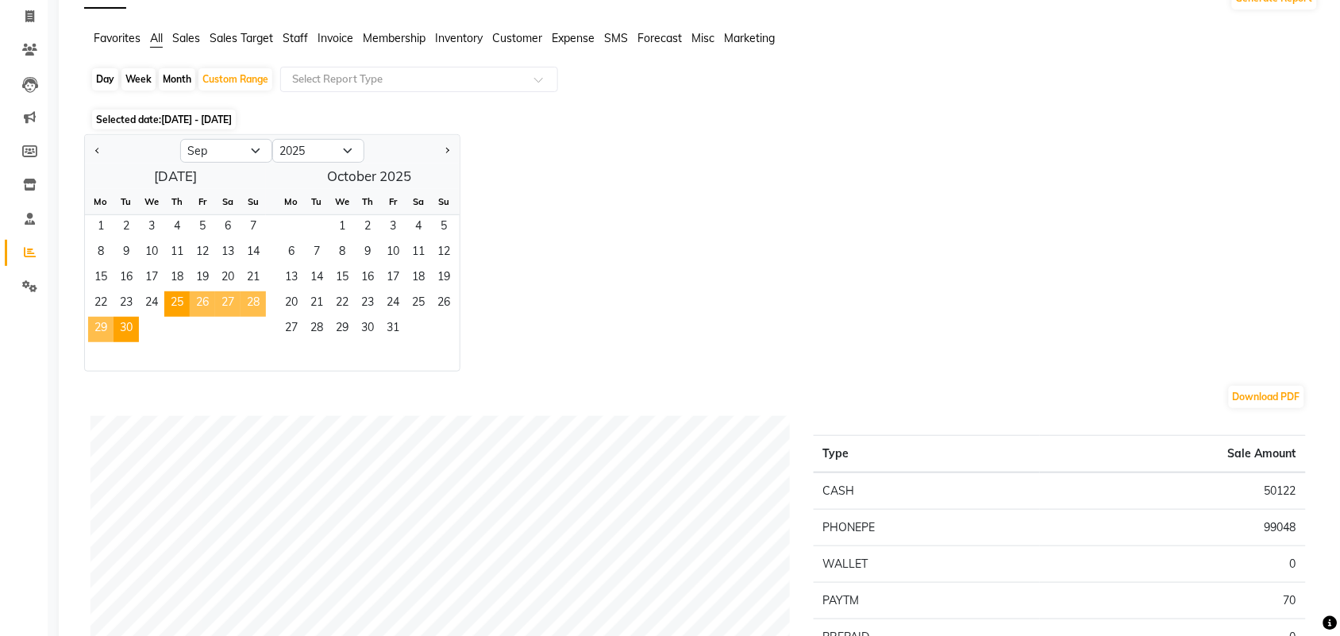
click at [199, 302] on span "26" at bounding box center [202, 303] width 25 height 25
click at [204, 302] on span "26" at bounding box center [202, 303] width 25 height 25
click at [204, 304] on span "26" at bounding box center [202, 303] width 25 height 25
click at [199, 302] on span "26" at bounding box center [202, 303] width 25 height 25
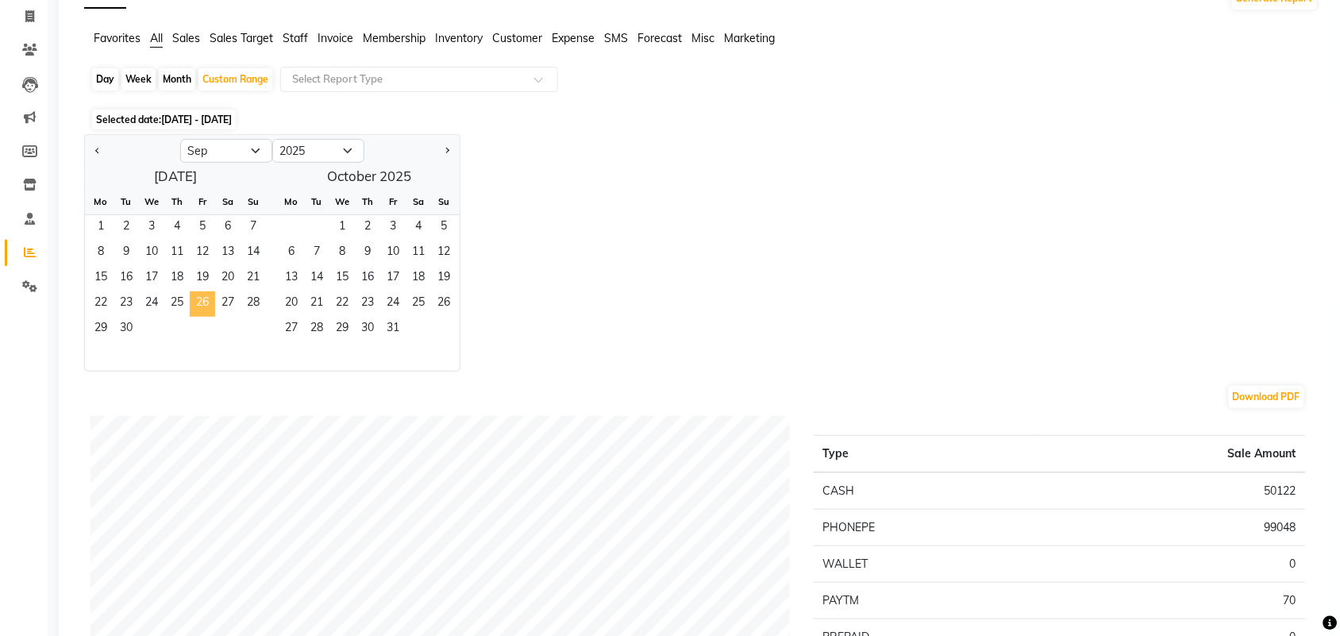
click at [200, 303] on span "26" at bounding box center [202, 303] width 25 height 25
click at [227, 307] on span "27" at bounding box center [227, 303] width 25 height 25
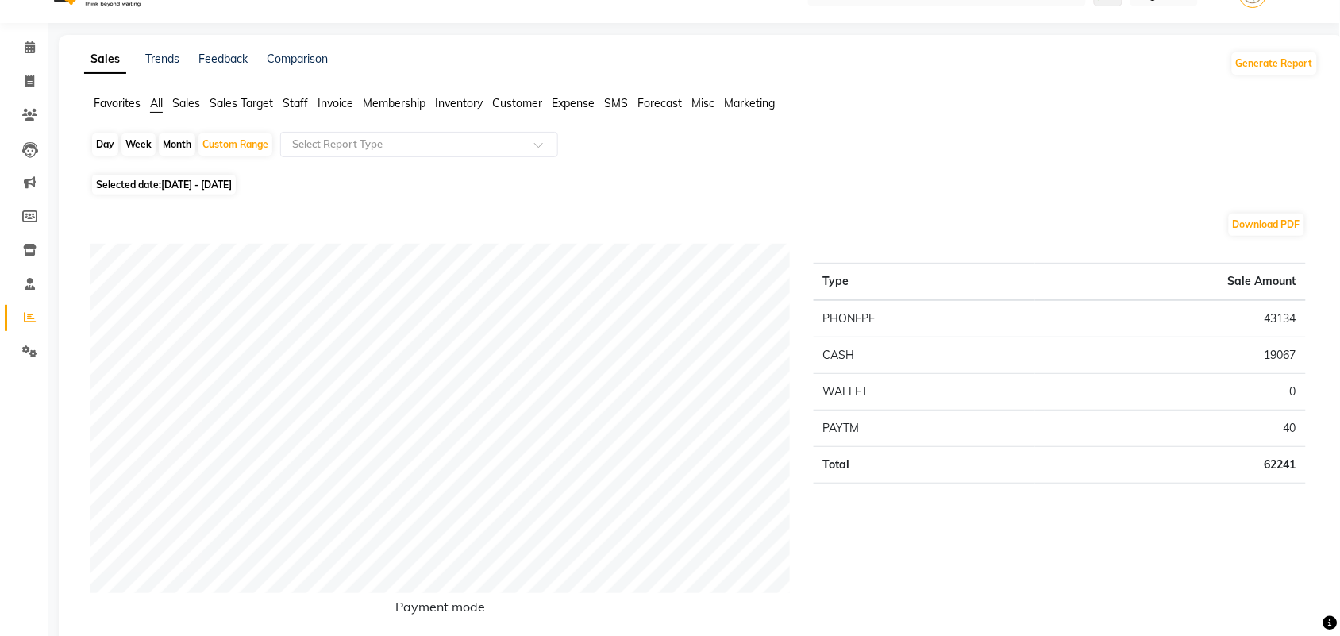
scroll to position [0, 0]
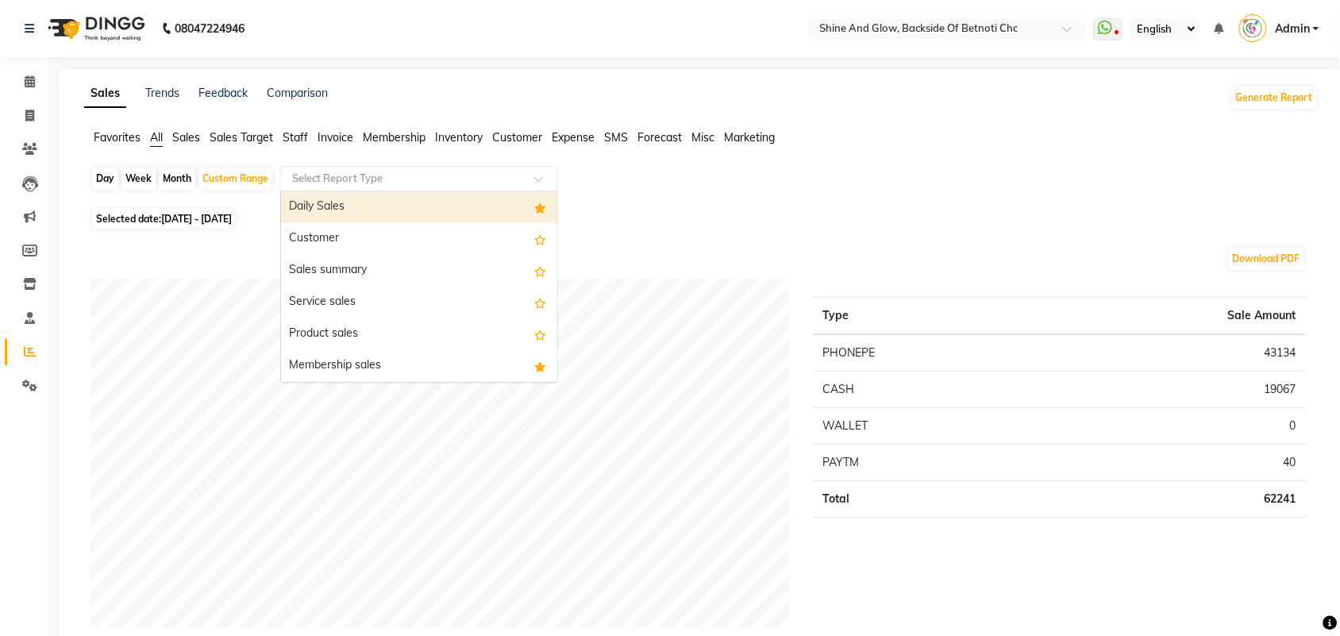
click at [326, 179] on input "text" at bounding box center [403, 179] width 229 height 16
click at [319, 209] on div "Daily Sales" at bounding box center [419, 207] width 276 height 32
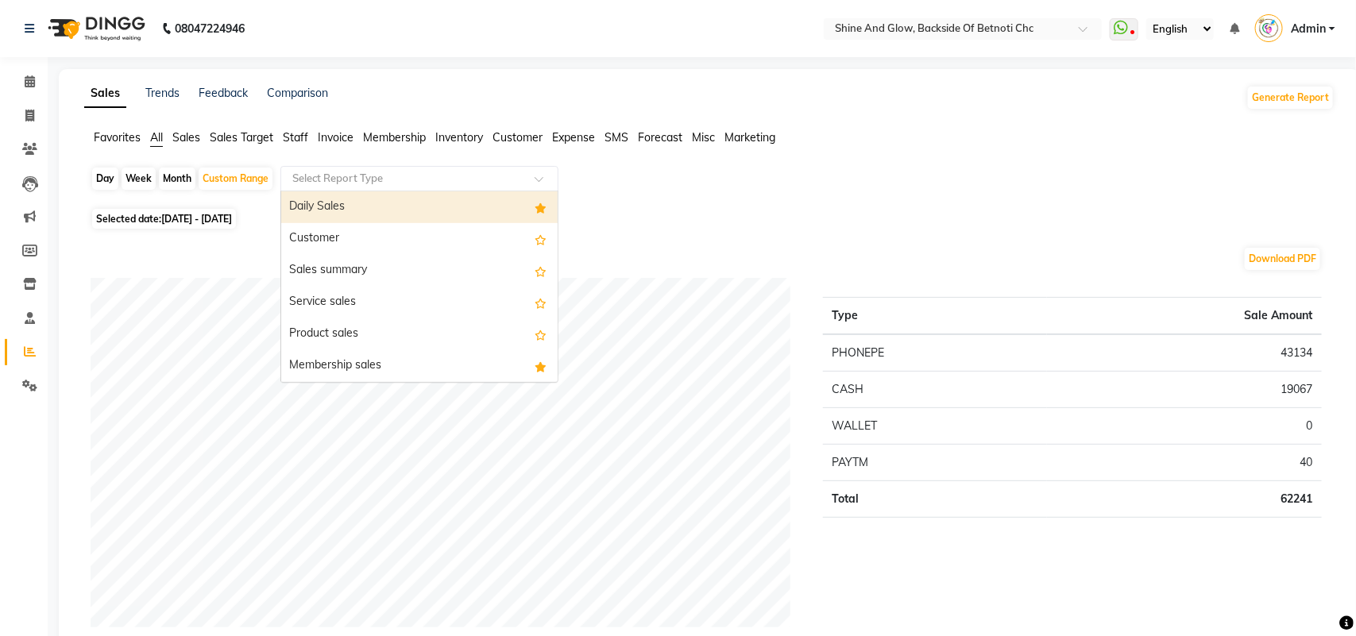
select select "full_report"
select select "csv"
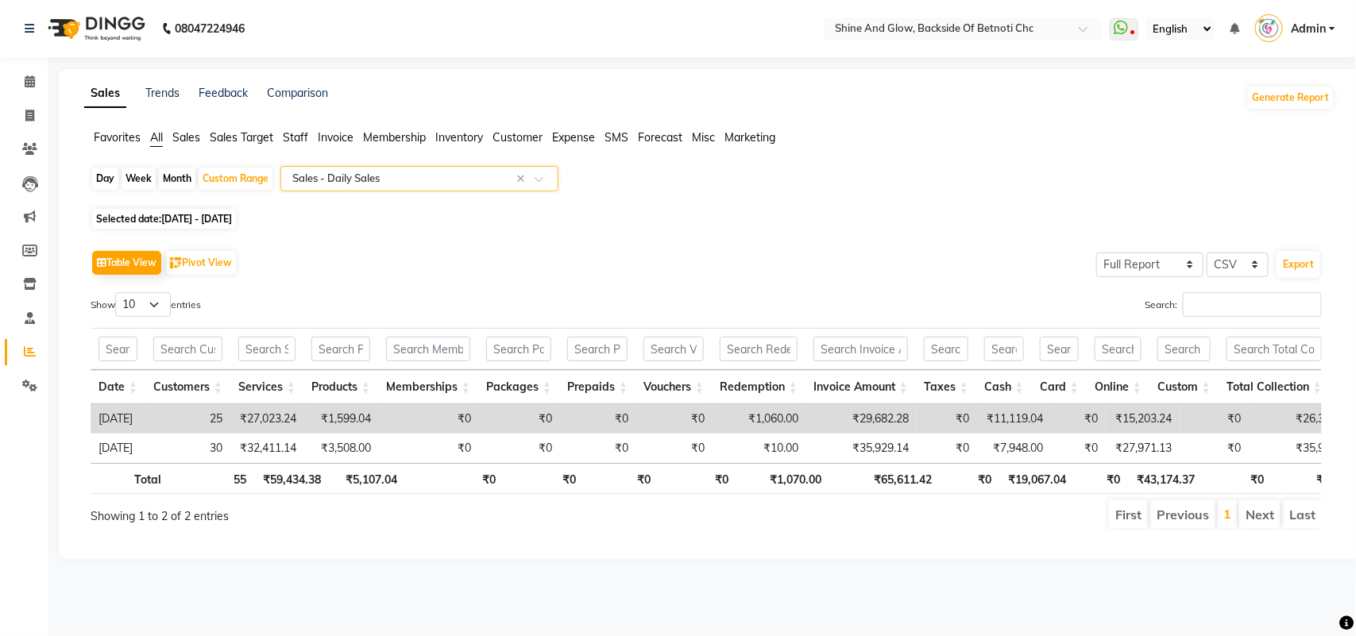
click at [232, 219] on span "[DATE] - [DATE]" at bounding box center [196, 219] width 71 height 12
select select "9"
select select "2025"
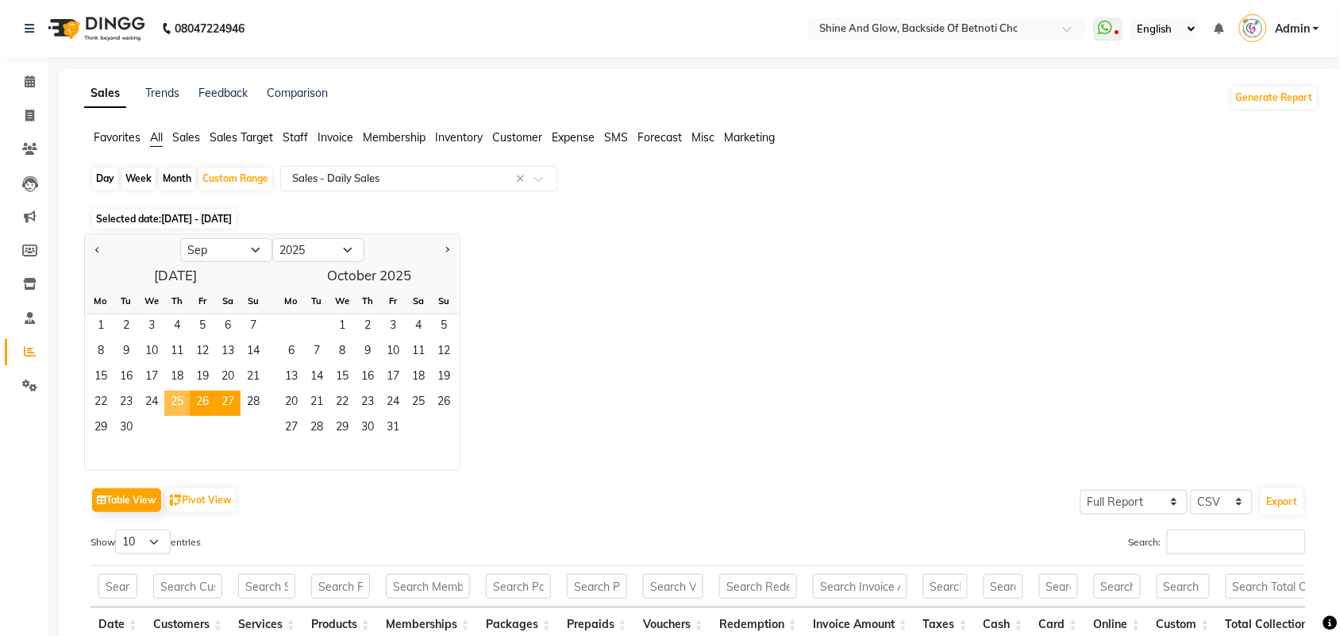
drag, startPoint x: 179, startPoint y: 402, endPoint x: 199, endPoint y: 403, distance: 19.1
click at [180, 402] on span "25" at bounding box center [176, 403] width 25 height 25
click at [199, 403] on span "26" at bounding box center [202, 403] width 25 height 25
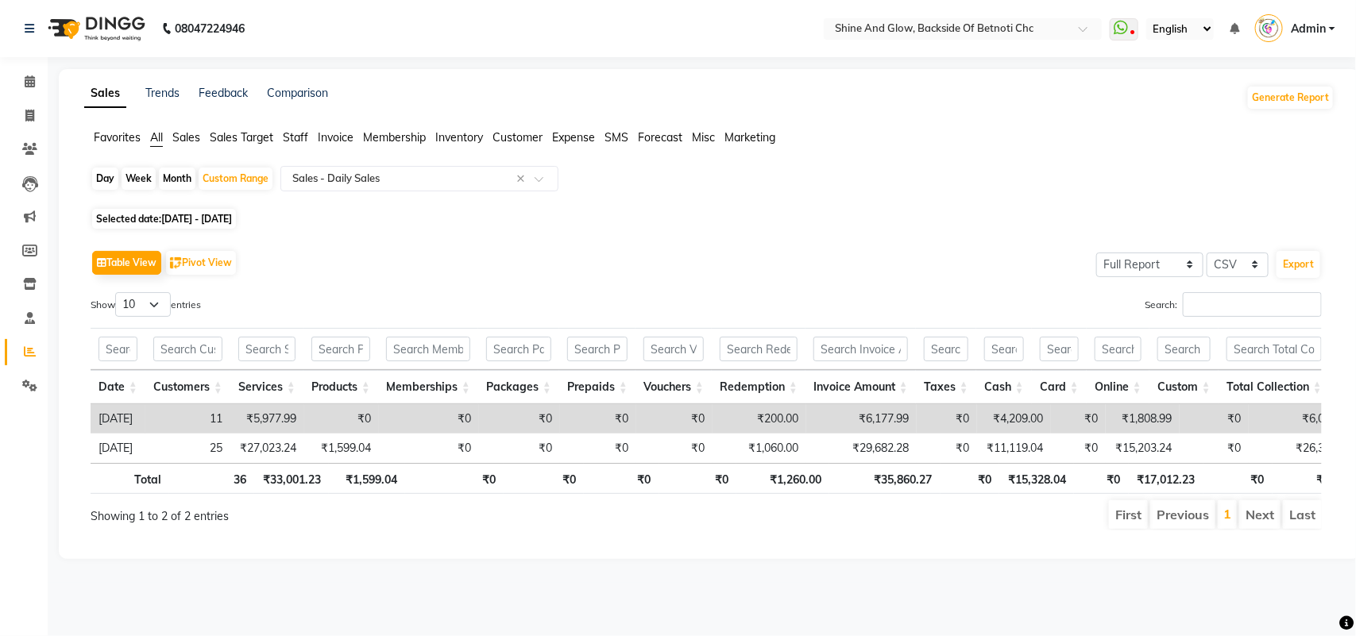
click at [96, 93] on link "Sales" at bounding box center [105, 93] width 42 height 29
click at [100, 176] on div "Day" at bounding box center [105, 179] width 26 height 22
select select "9"
select select "2025"
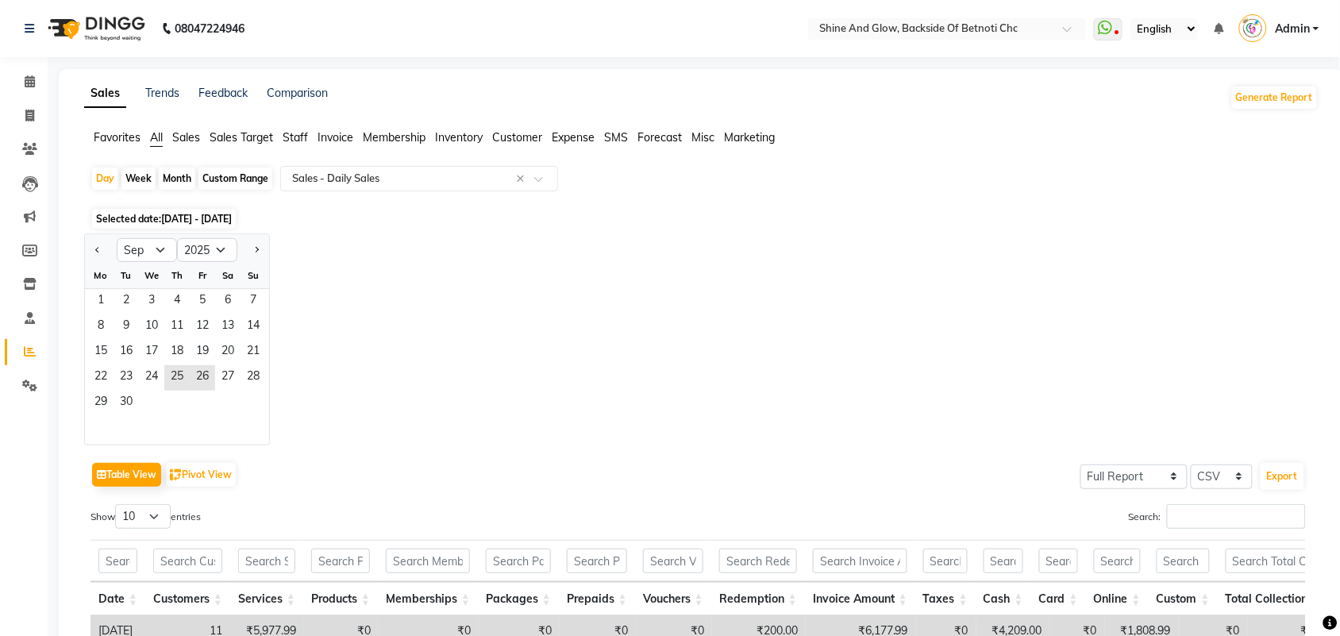
click at [121, 141] on span "Favorites" at bounding box center [117, 137] width 47 height 14
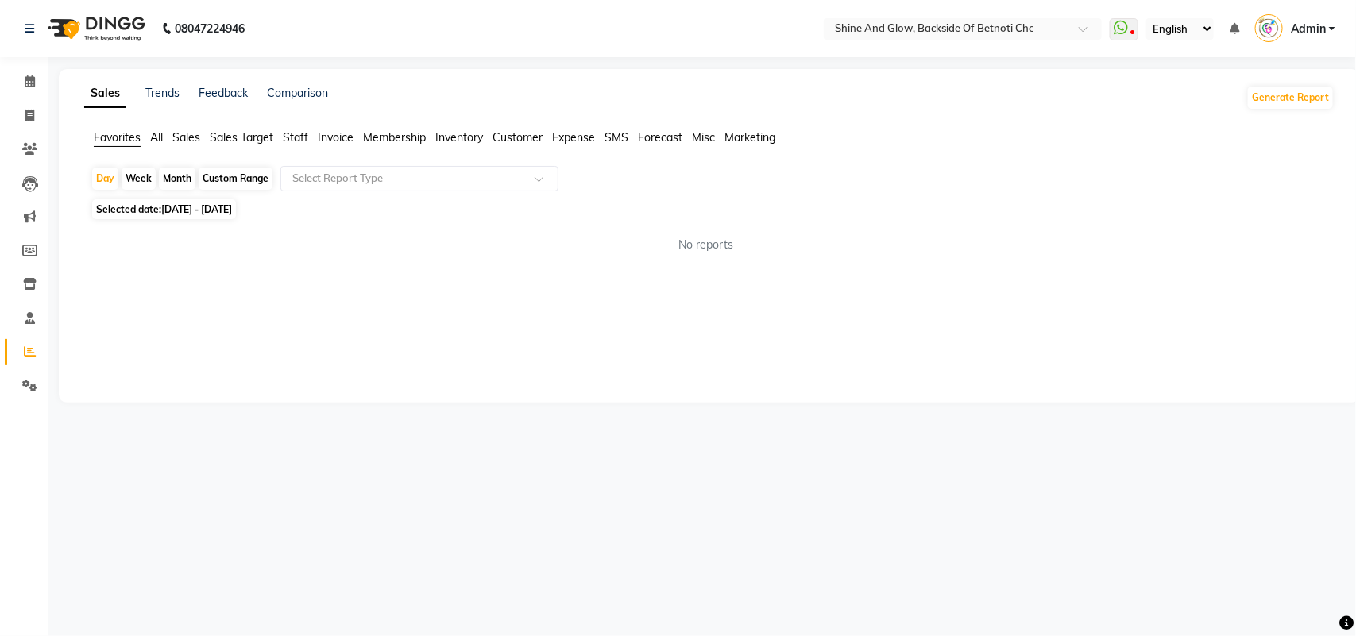
click at [157, 136] on span "All" at bounding box center [156, 137] width 13 height 14
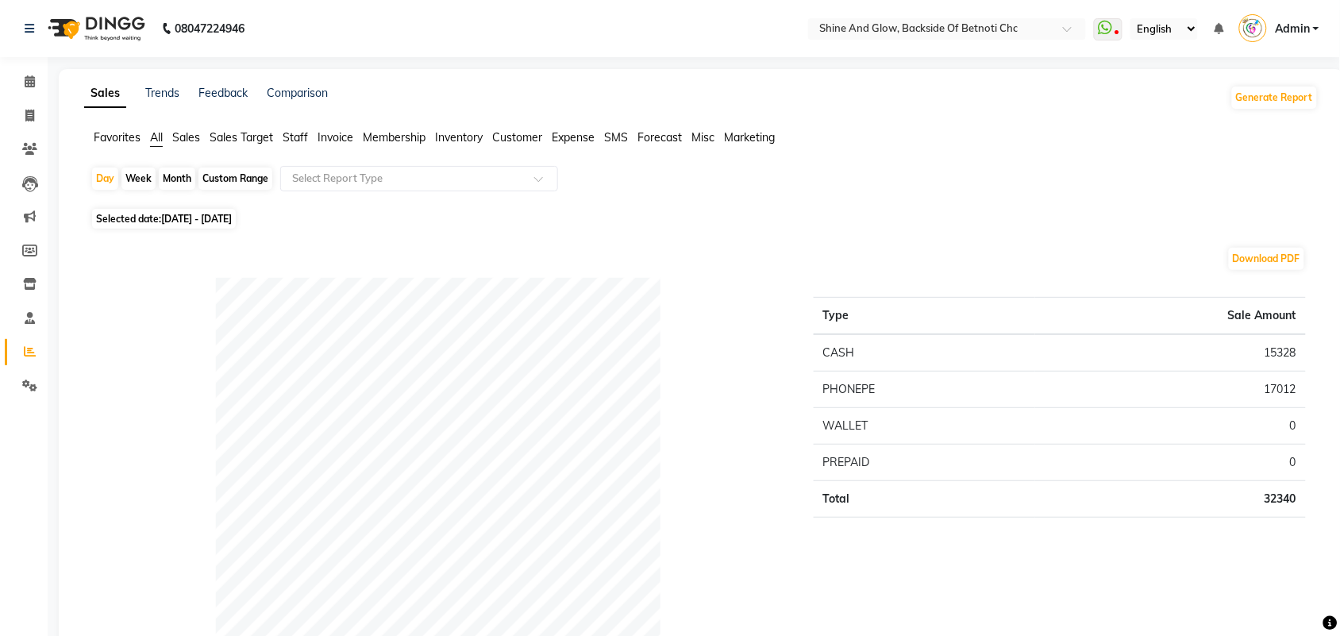
click at [208, 221] on span "[DATE] - [DATE]" at bounding box center [196, 219] width 71 height 12
select select "9"
select select "2025"
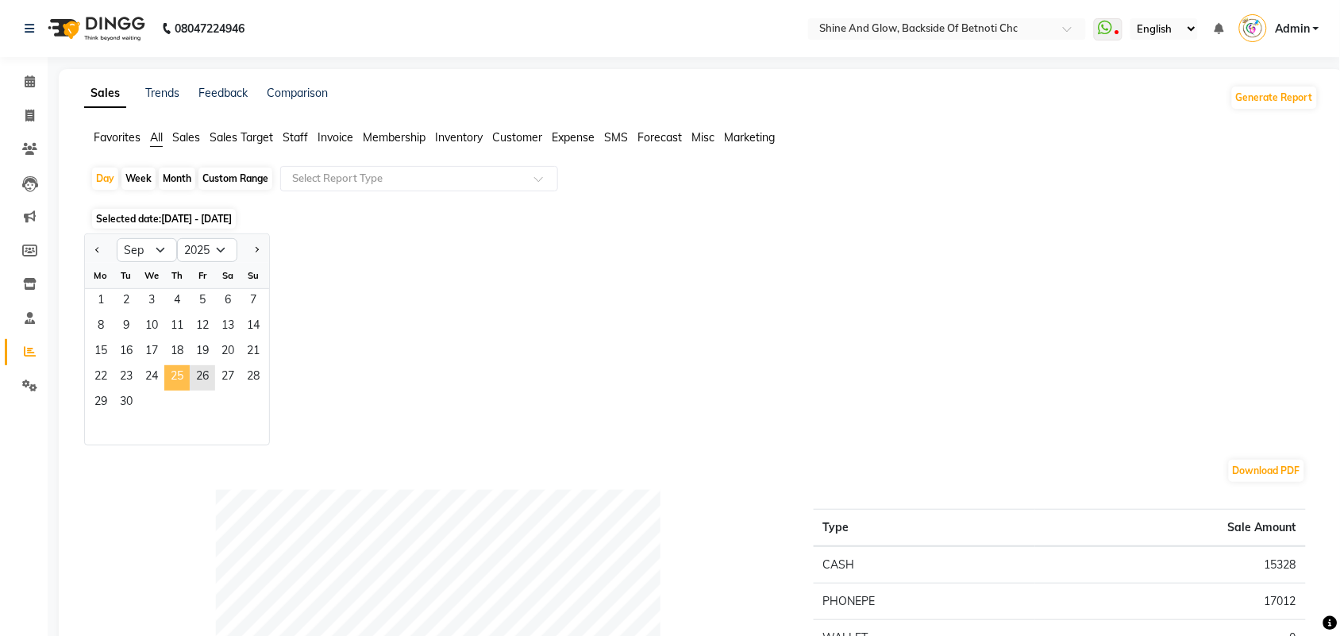
click at [177, 375] on span "25" at bounding box center [176, 377] width 25 height 25
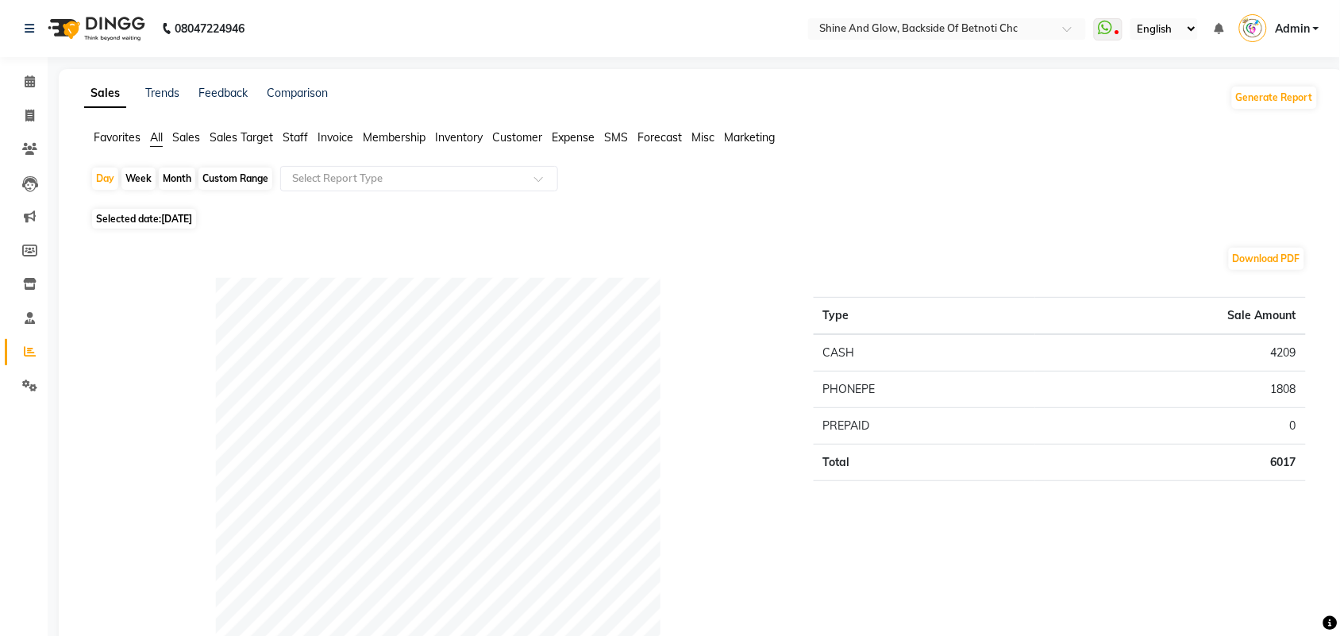
click at [173, 220] on span "[DATE]" at bounding box center [176, 219] width 31 height 12
select select "9"
select select "2025"
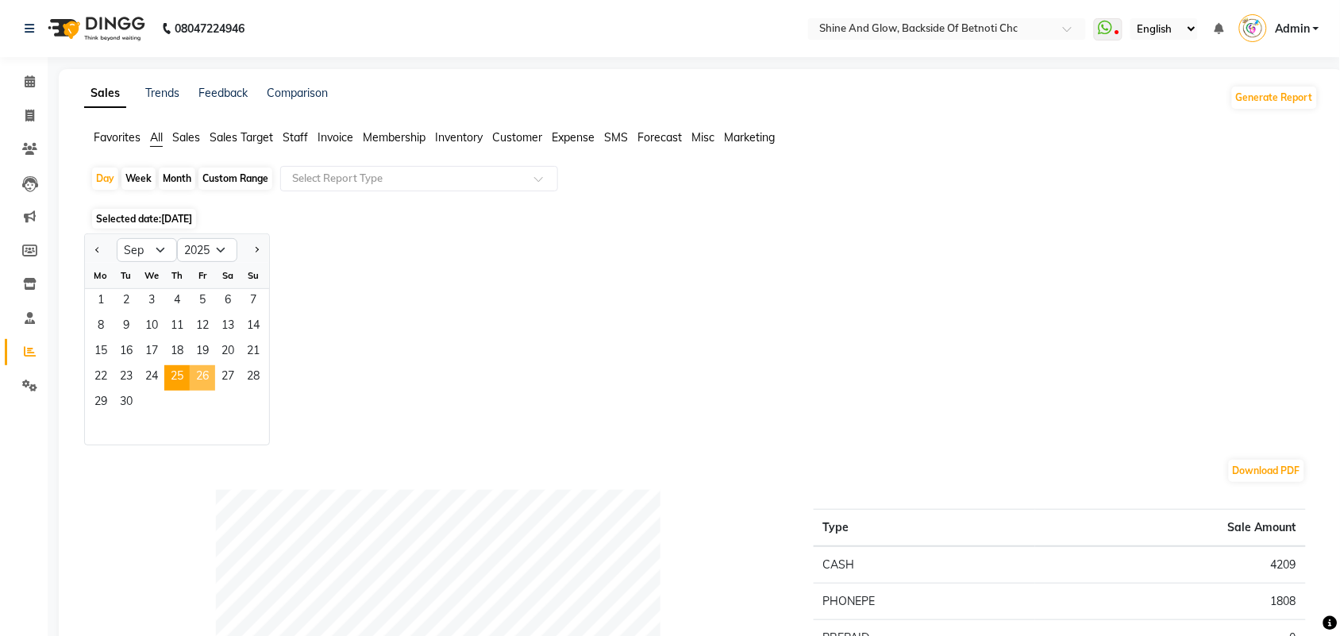
click at [204, 374] on span "26" at bounding box center [202, 377] width 25 height 25
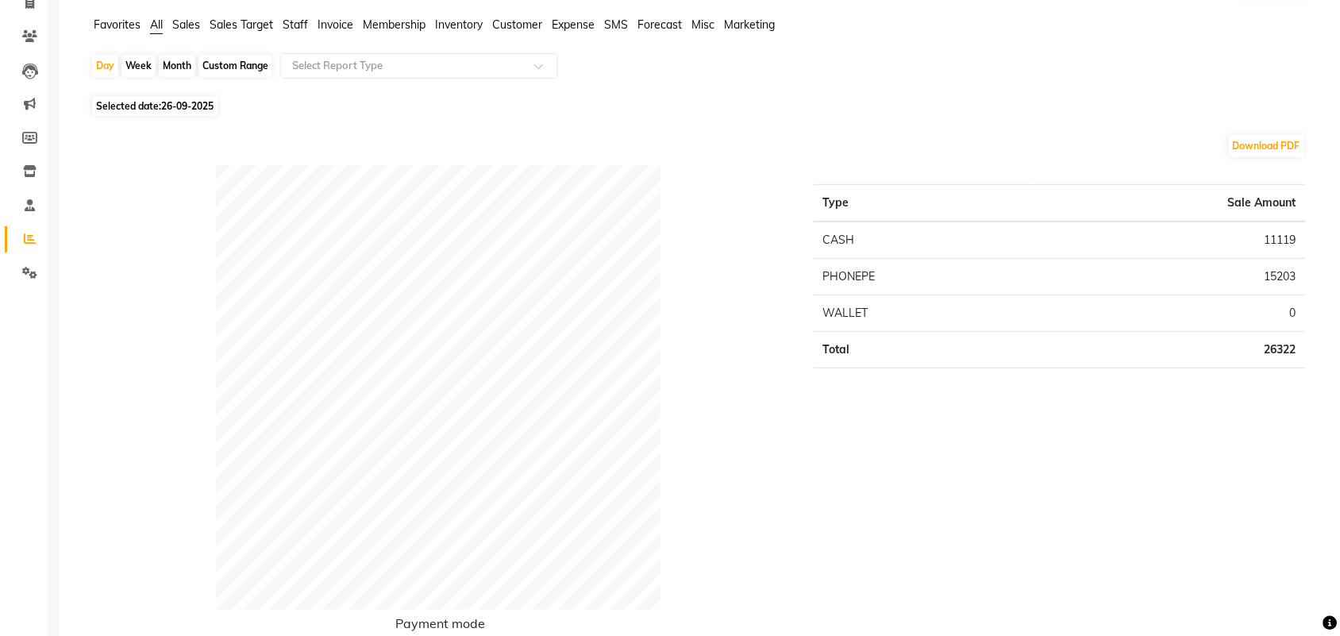
scroll to position [99, 0]
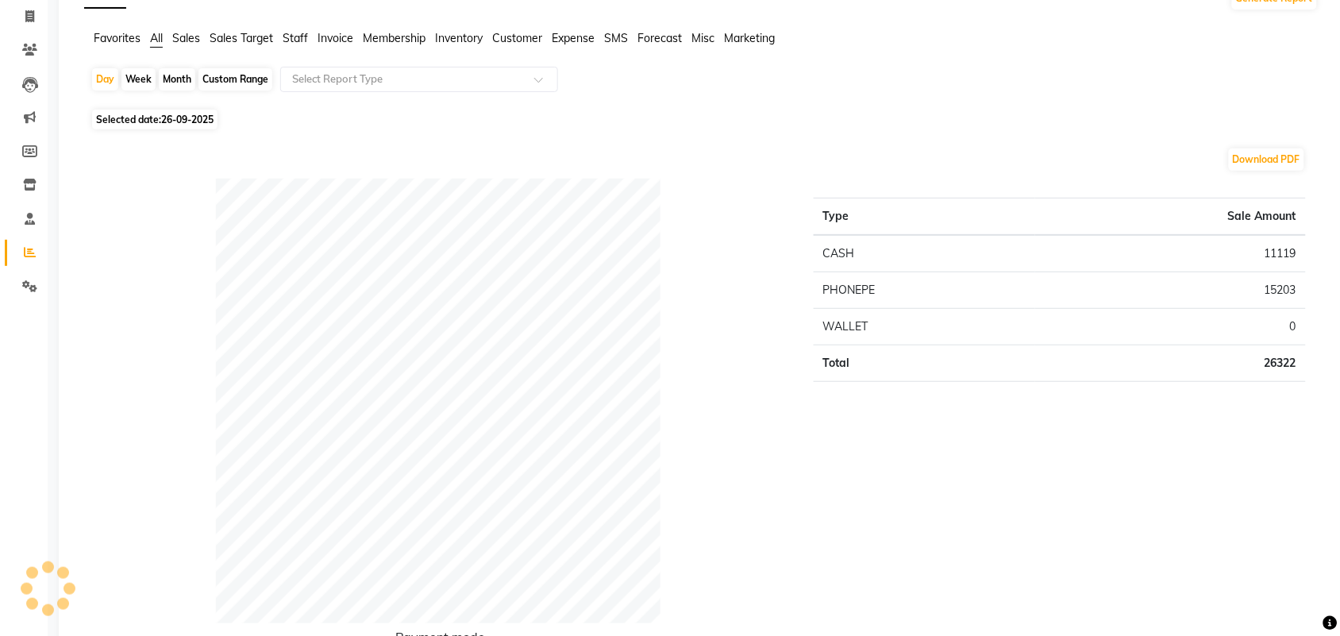
click at [191, 124] on span "26-09-2025" at bounding box center [187, 120] width 52 height 12
select select "9"
select select "2025"
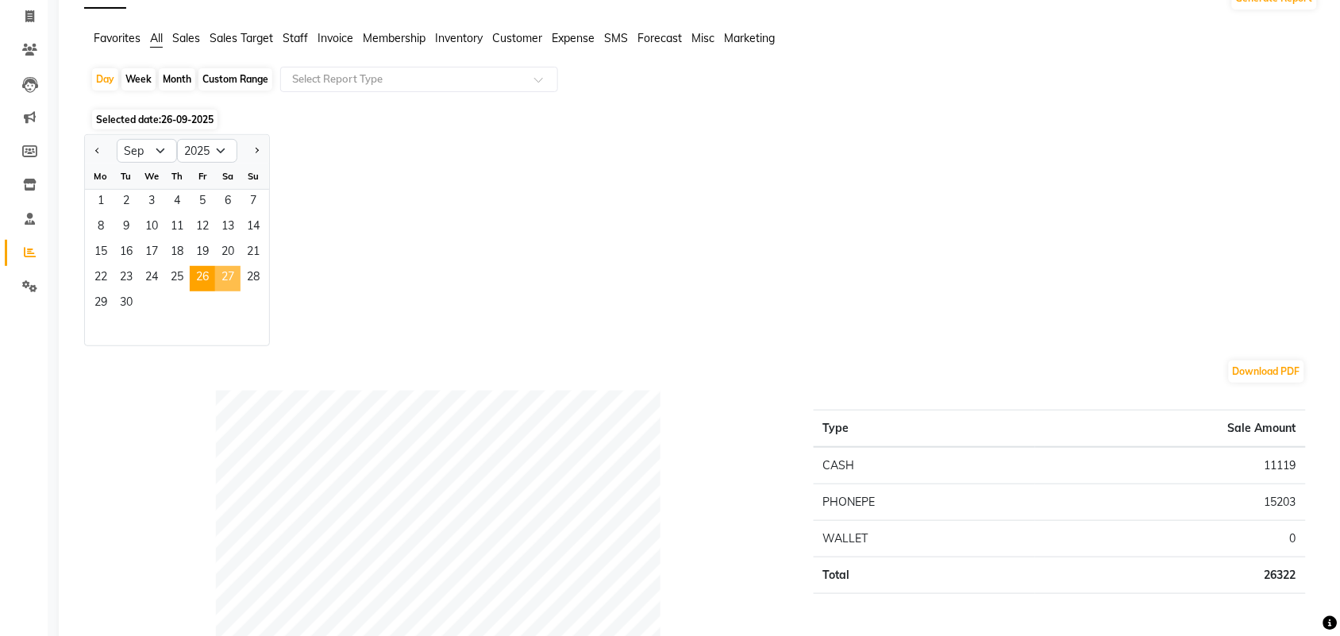
click at [227, 276] on span "27" at bounding box center [227, 278] width 25 height 25
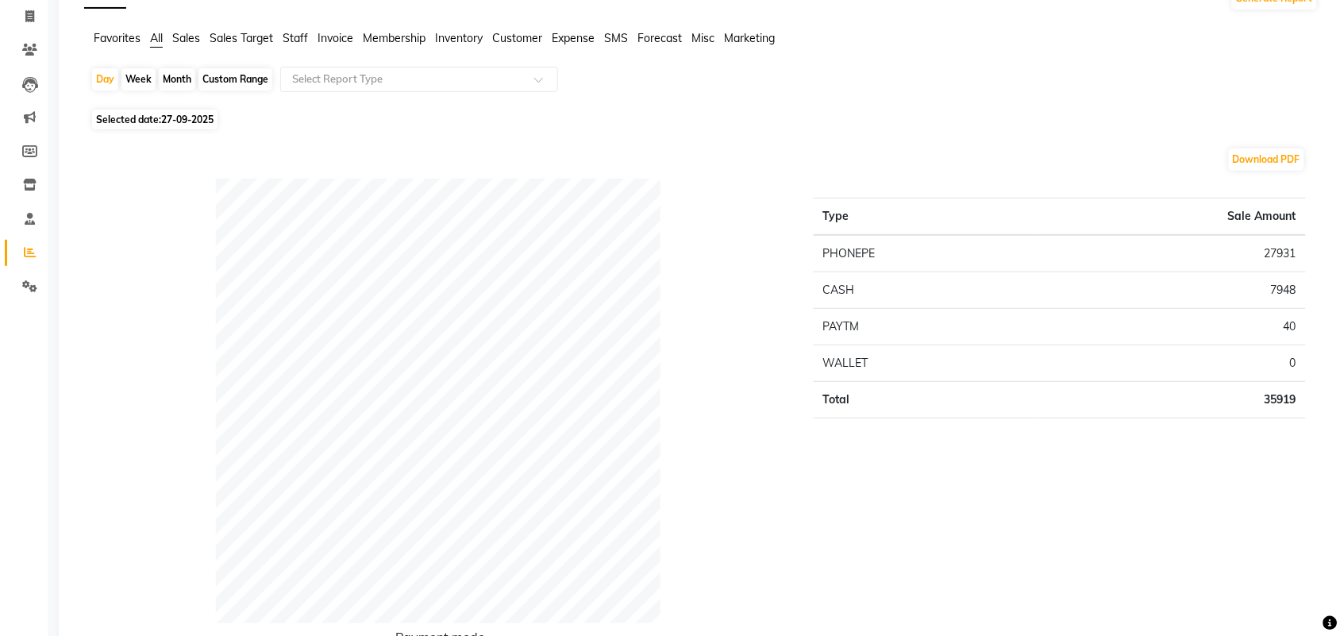
scroll to position [0, 0]
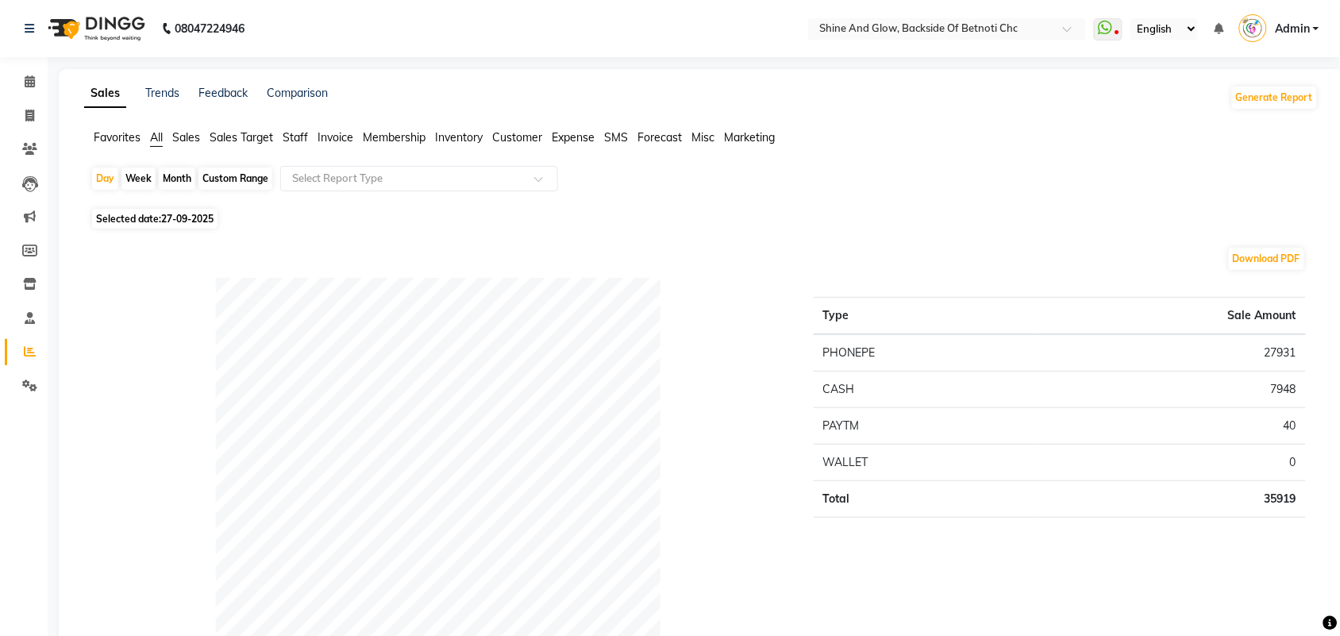
click at [214, 220] on span "27-09-2025" at bounding box center [187, 219] width 52 height 12
select select "9"
select select "2025"
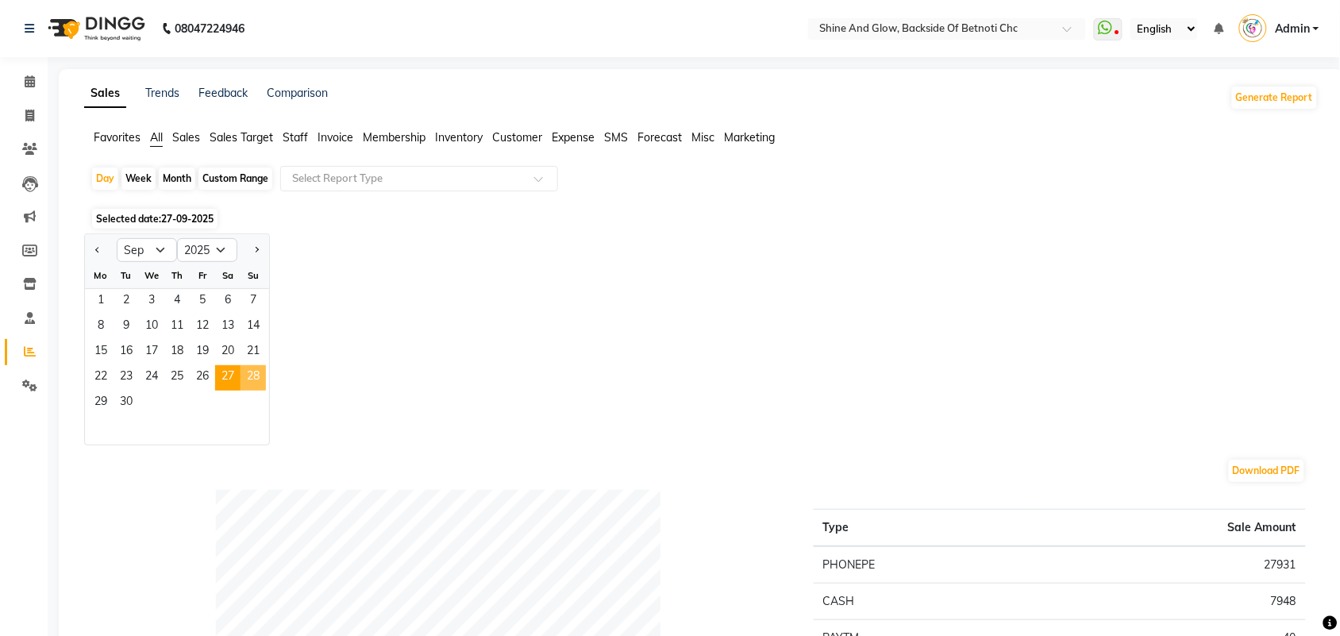
click at [245, 377] on span "28" at bounding box center [253, 377] width 25 height 25
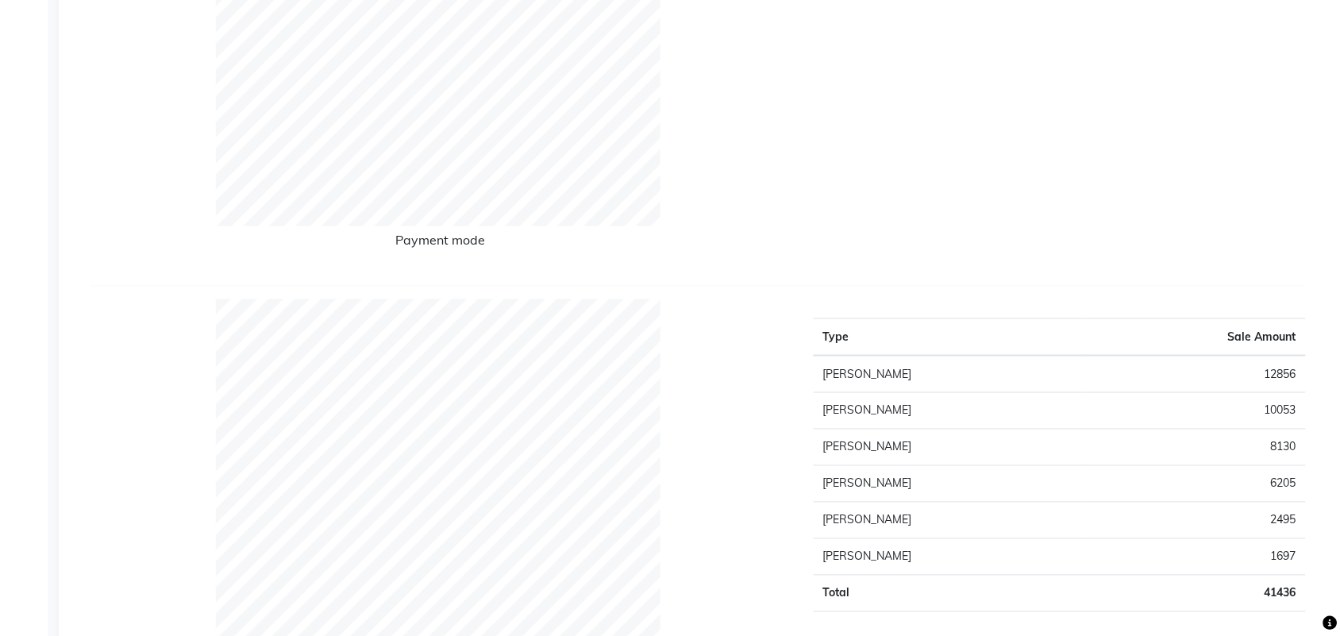
scroll to position [199, 0]
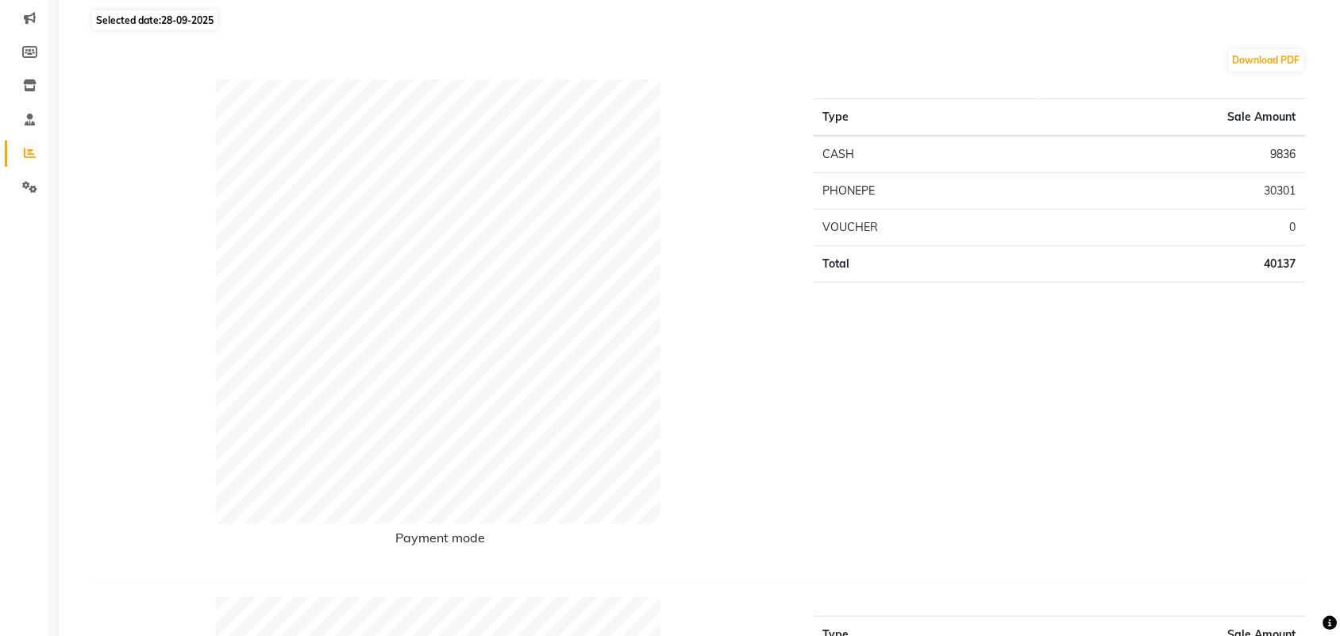
click at [183, 21] on span "28-09-2025" at bounding box center [187, 20] width 52 height 12
select select "9"
select select "2025"
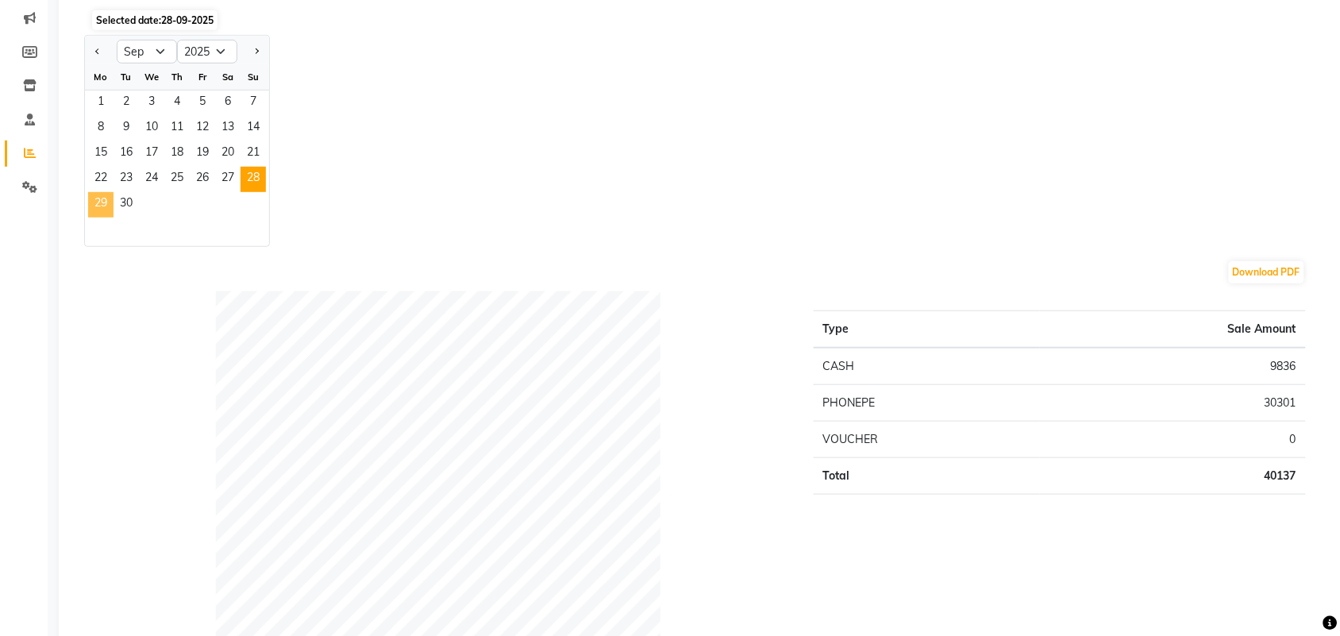
click at [107, 204] on span "29" at bounding box center [100, 204] width 25 height 25
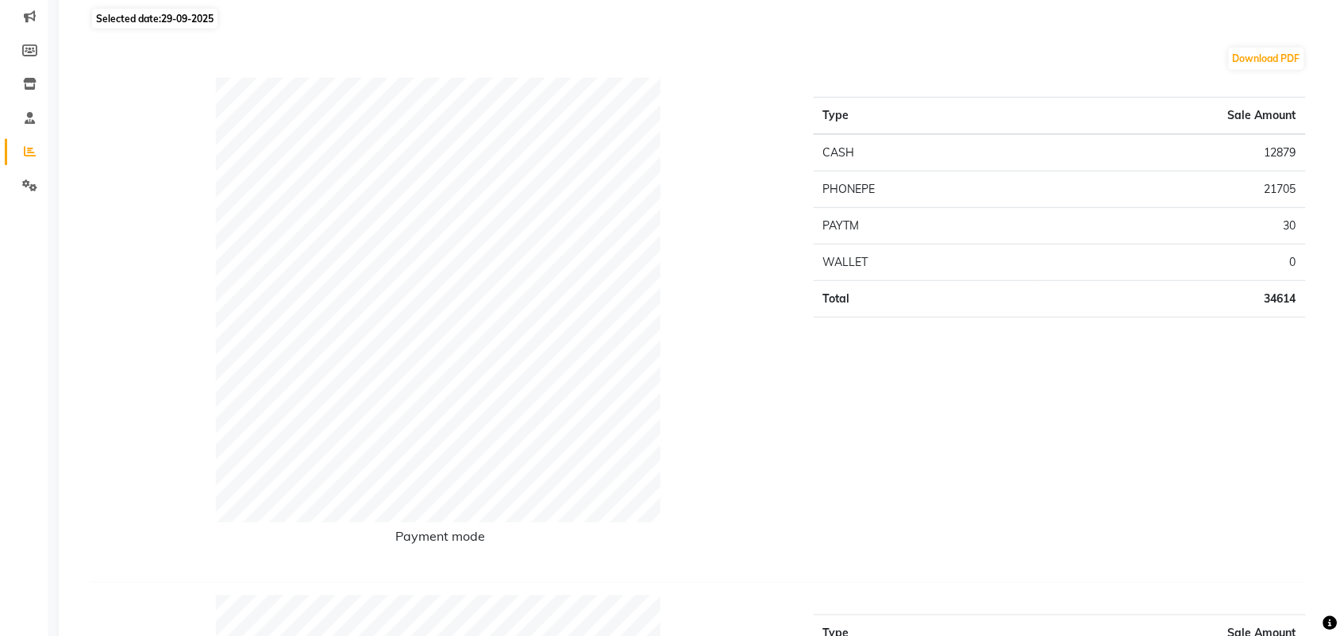
scroll to position [0, 0]
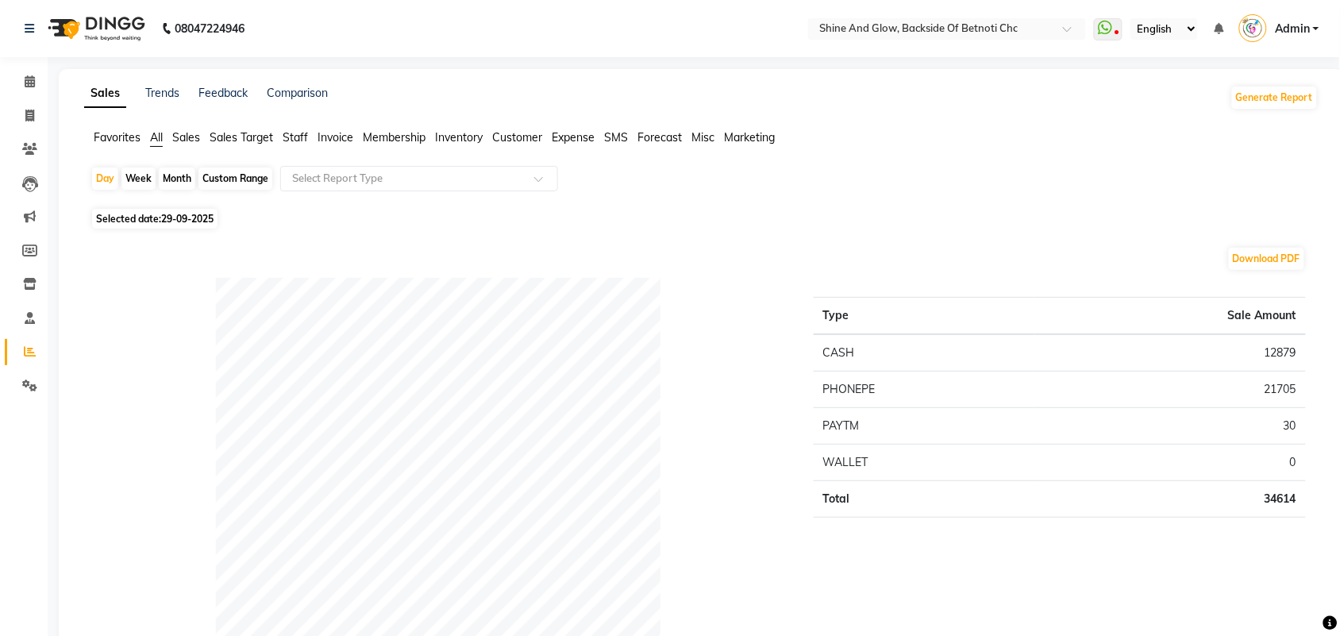
click at [189, 218] on span "29-09-2025" at bounding box center [187, 219] width 52 height 12
select select "9"
select select "2025"
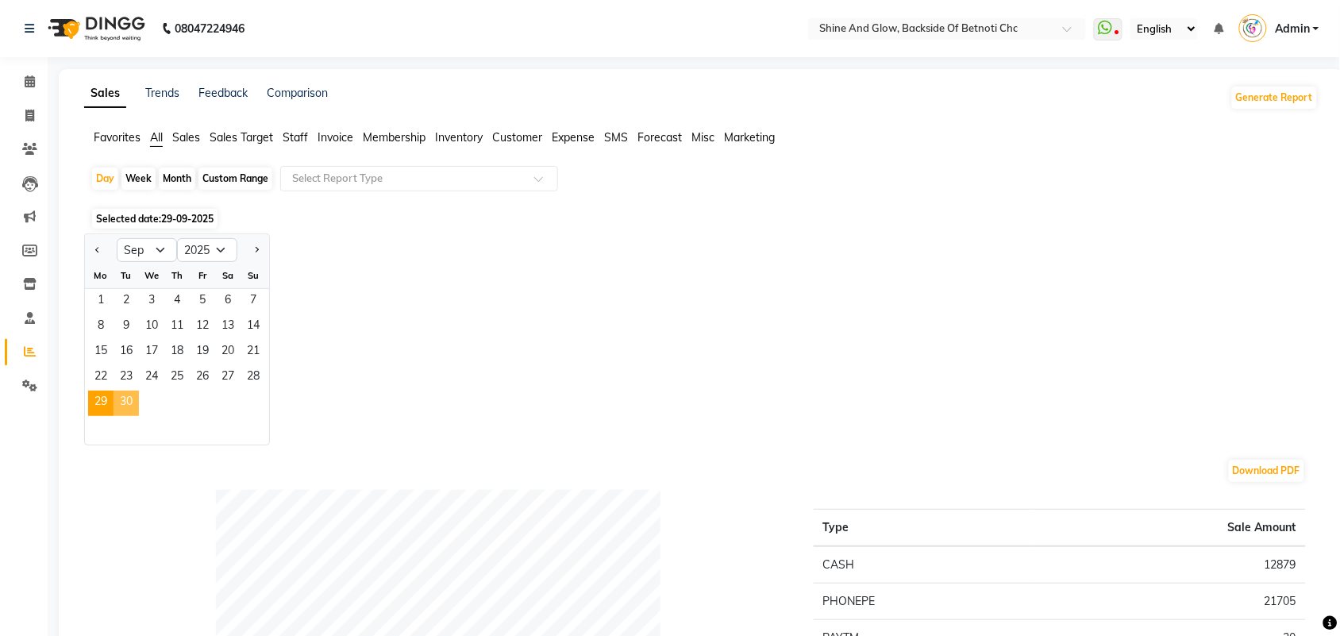
click at [125, 399] on span "30" at bounding box center [126, 403] width 25 height 25
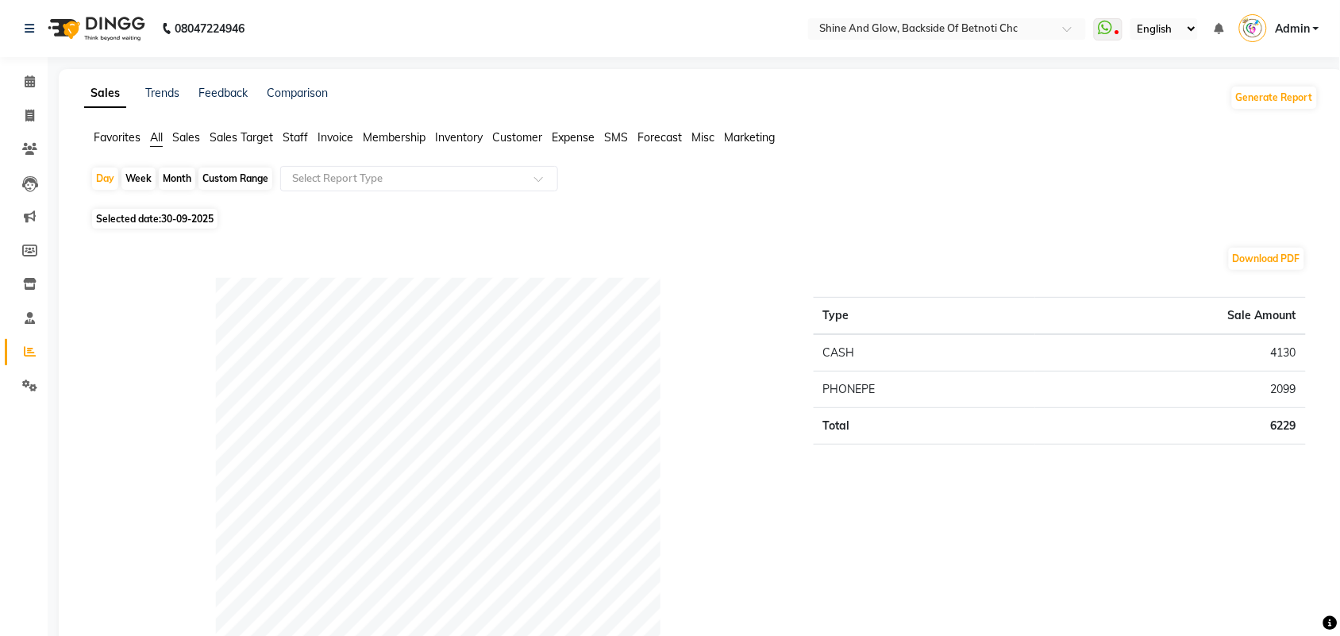
click at [127, 399] on div "Payment mode" at bounding box center [440, 524] width 723 height 492
